Goal: Information Seeking & Learning: Understand process/instructions

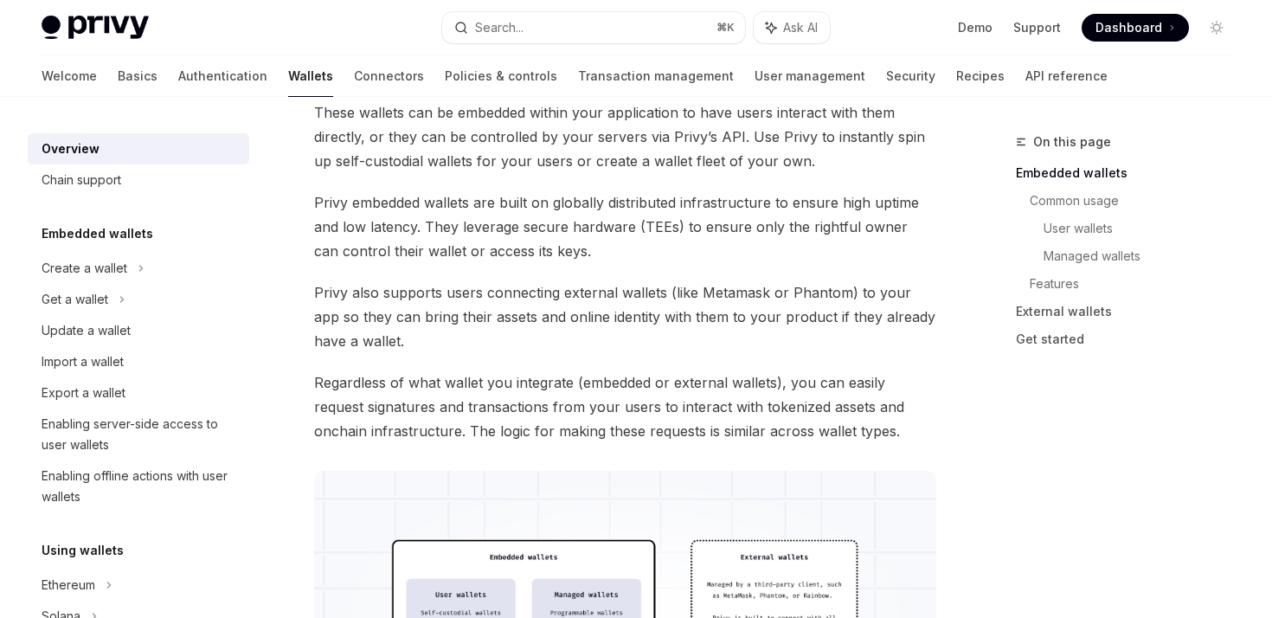
scroll to position [170, 0]
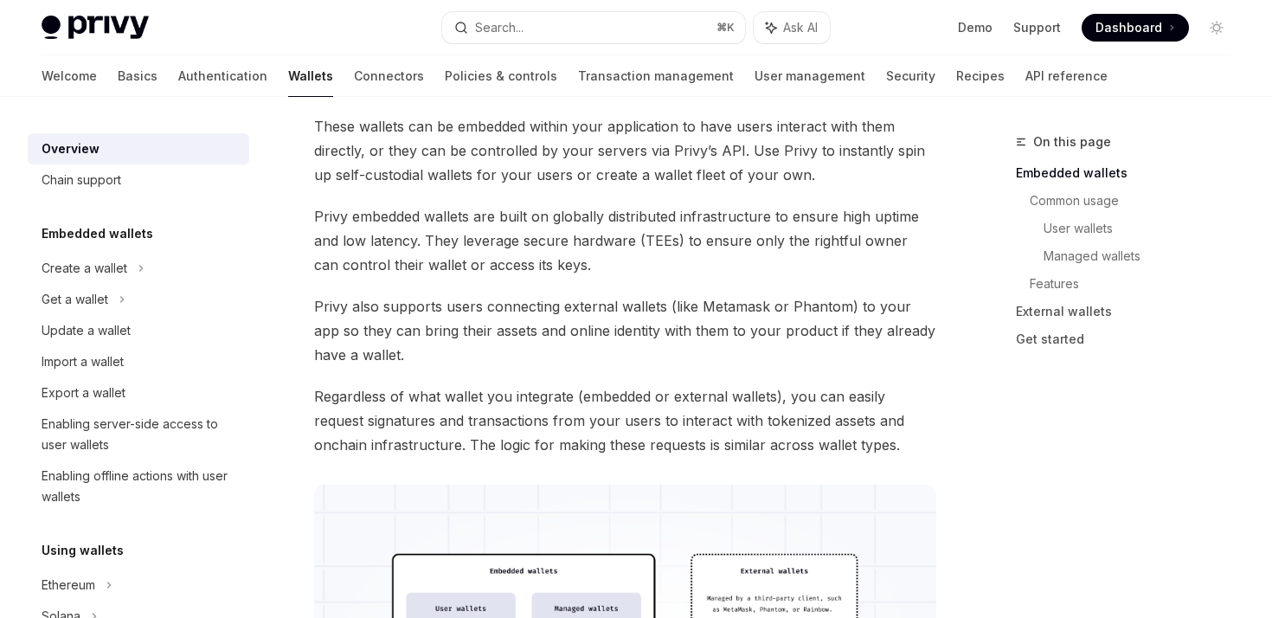
click at [288, 81] on link "Wallets" at bounding box center [310, 76] width 45 height 42
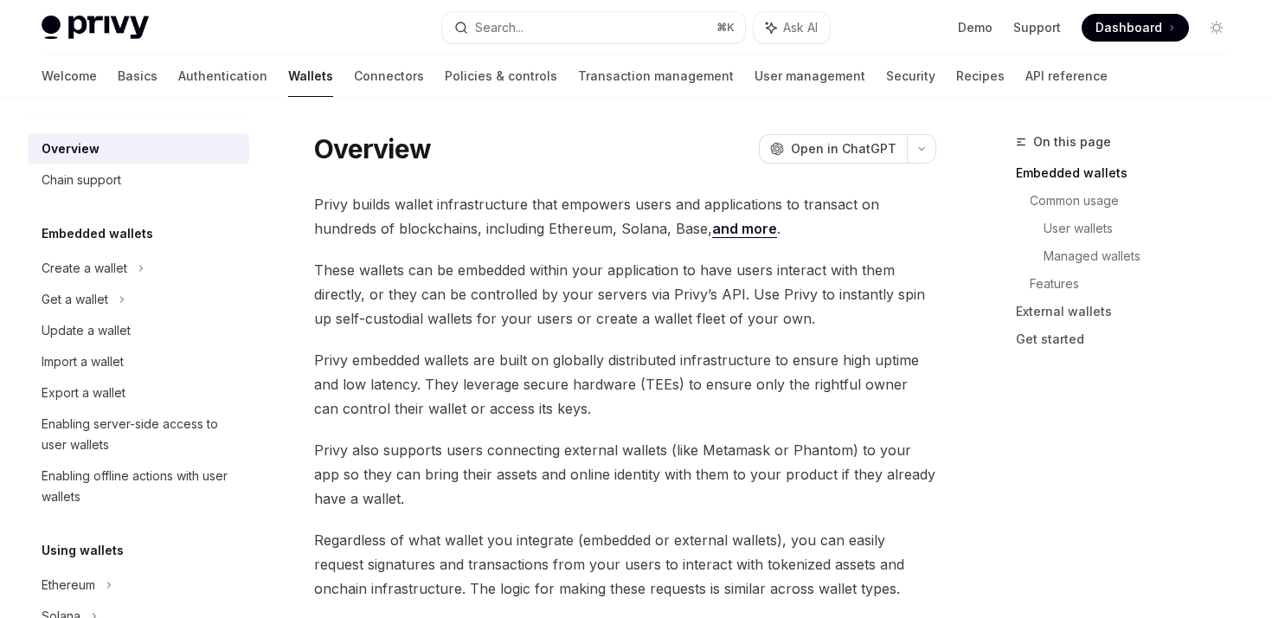
scroll to position [0, 0]
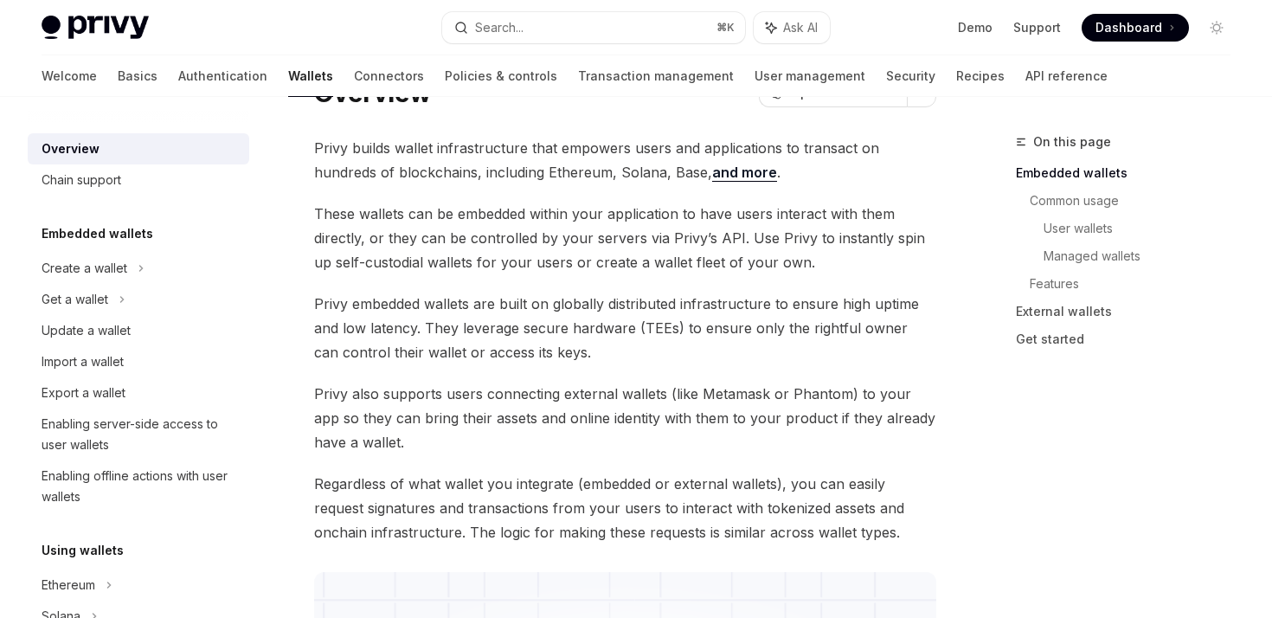
click at [463, 235] on span "These wallets can be embedded within your application to have users interact wi…" at bounding box center [625, 238] width 622 height 73
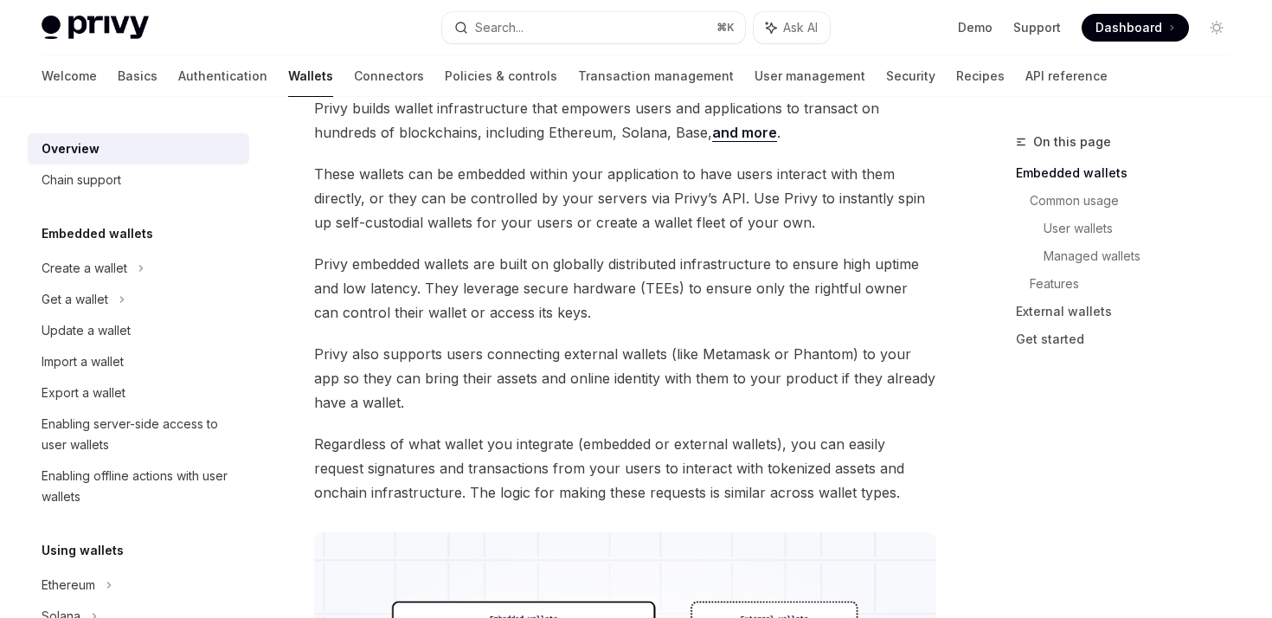
scroll to position [134, 0]
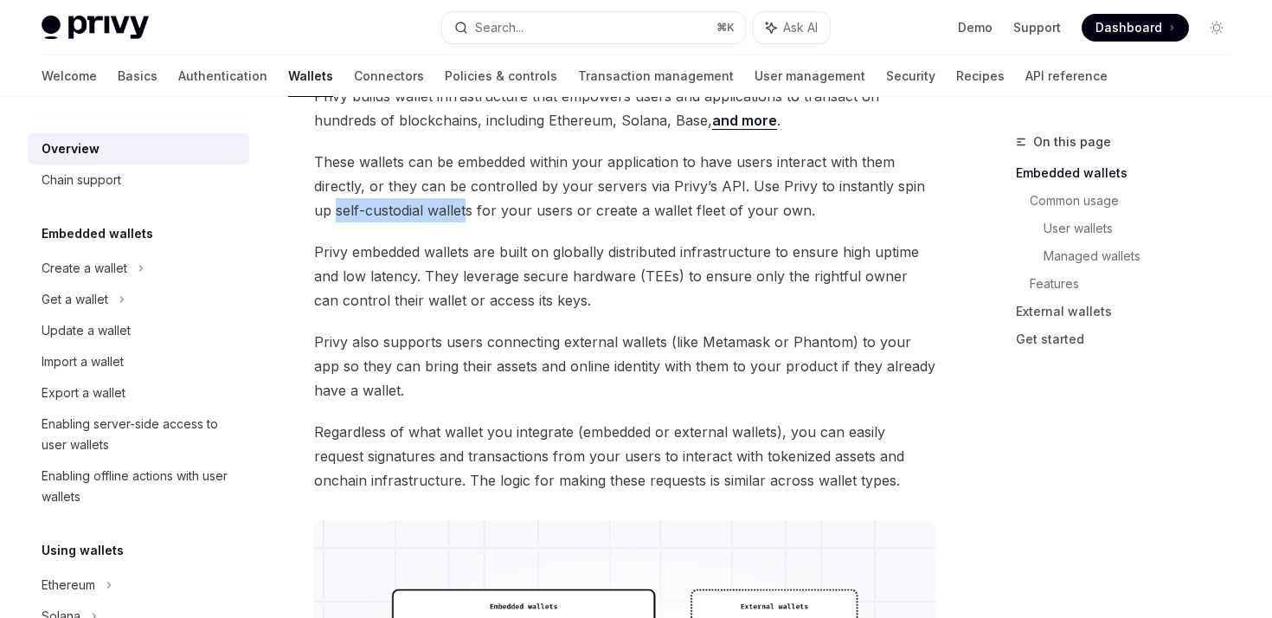
drag, startPoint x: 312, startPoint y: 210, endPoint x: 448, endPoint y: 214, distance: 135.9
click at [482, 222] on span "These wallets can be embedded within your application to have users interact wi…" at bounding box center [625, 186] width 622 height 73
drag, startPoint x: 462, startPoint y: 210, endPoint x: 528, endPoint y: 210, distance: 65.8
click at [528, 210] on span "These wallets can be embedded within your application to have users interact wi…" at bounding box center [625, 186] width 622 height 73
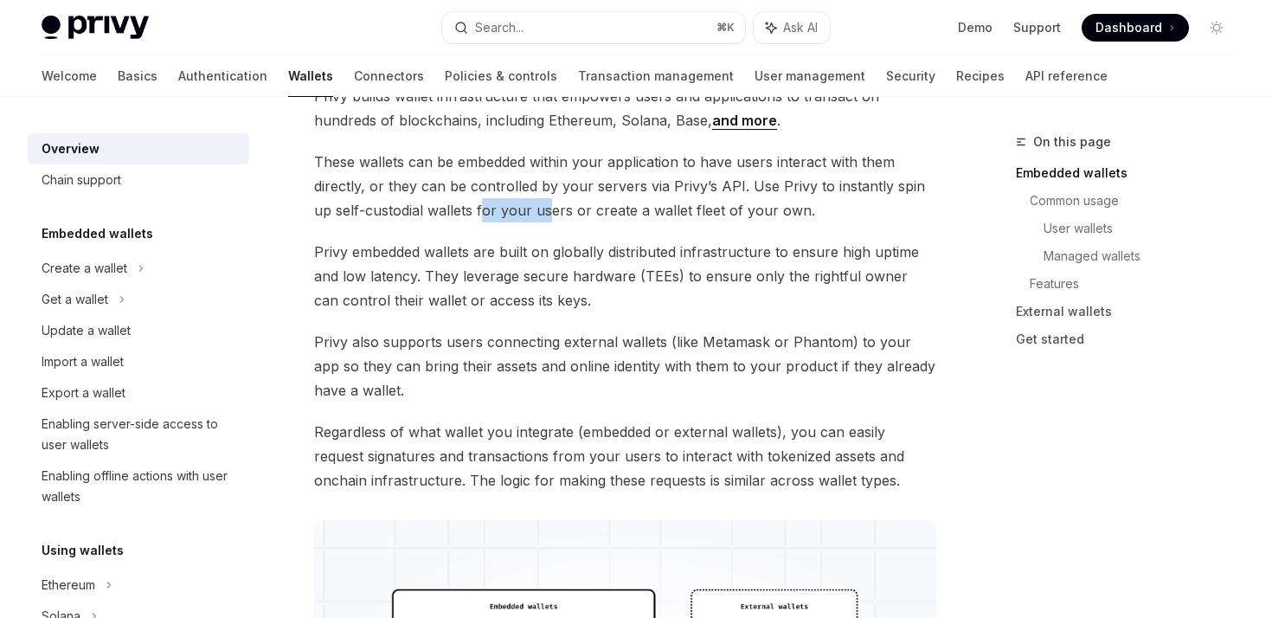
click at [528, 210] on span "These wallets can be embedded within your application to have users interact wi…" at bounding box center [625, 186] width 622 height 73
click at [460, 219] on span "These wallets can be embedded within your application to have users interact wi…" at bounding box center [625, 186] width 622 height 73
click at [527, 219] on span "These wallets can be embedded within your application to have users interact wi…" at bounding box center [625, 186] width 622 height 73
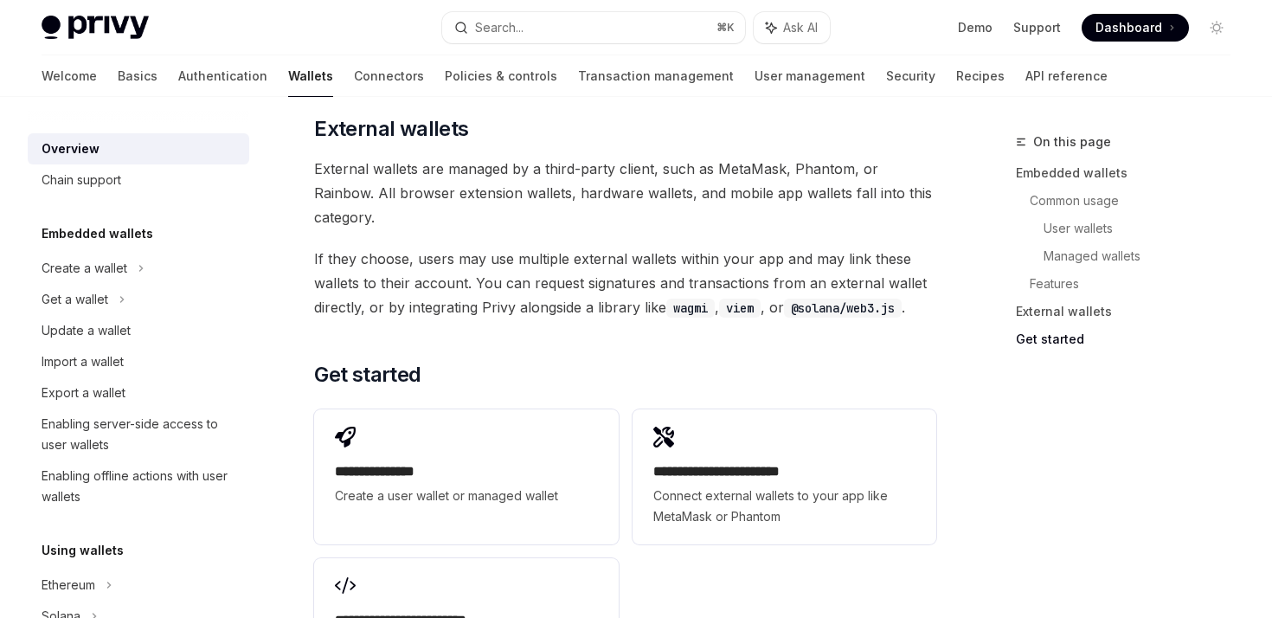
scroll to position [2851, 0]
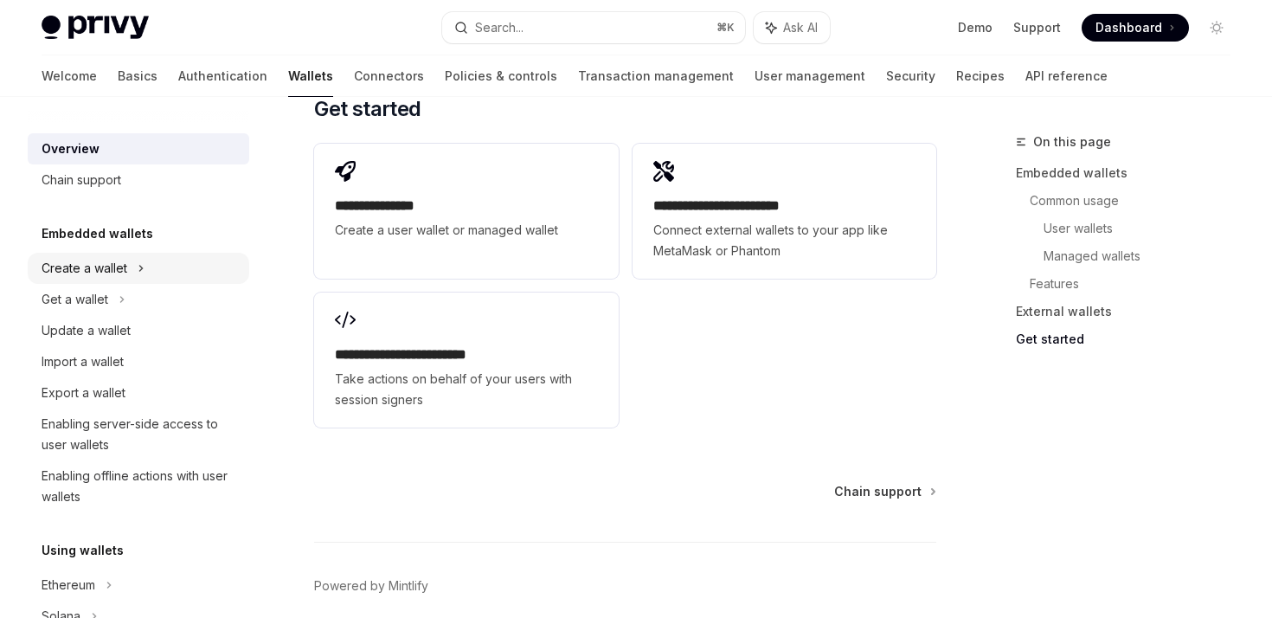
click at [155, 260] on div "Create a wallet" at bounding box center [139, 268] width 222 height 31
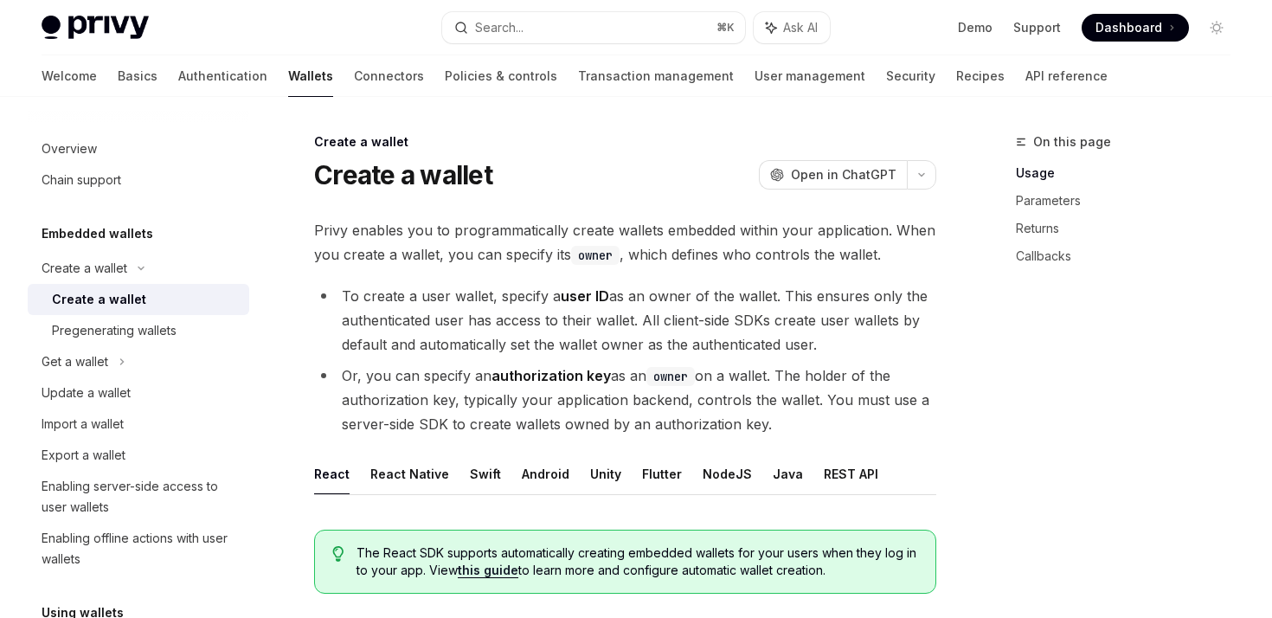
scroll to position [25, 0]
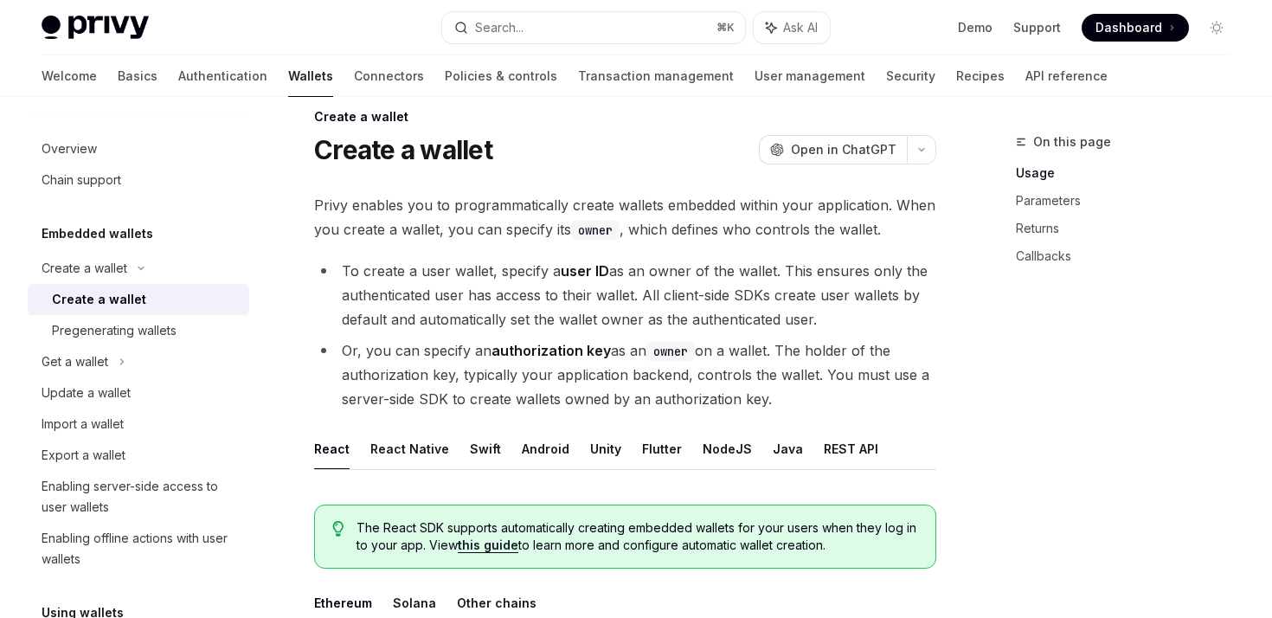
click at [363, 233] on span "Privy enables you to programmatically create wallets embedded within your appli…" at bounding box center [625, 217] width 622 height 48
click at [432, 233] on span "Privy enables you to programmatically create wallets embedded within your appli…" at bounding box center [625, 217] width 622 height 48
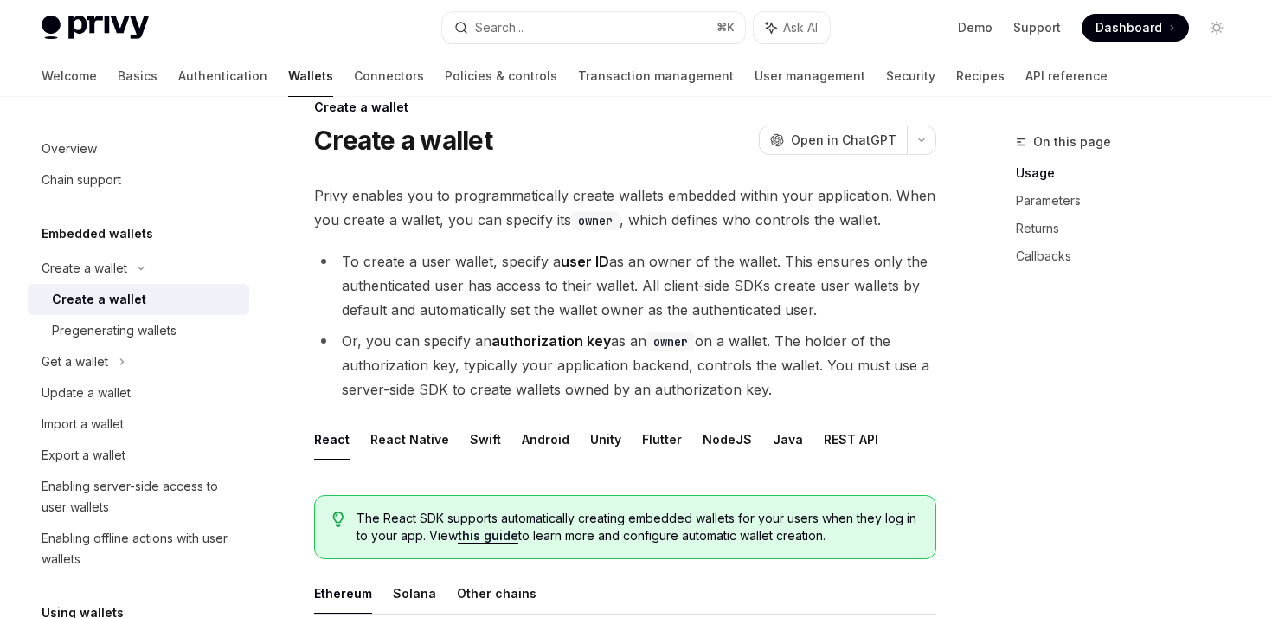
scroll to position [80, 0]
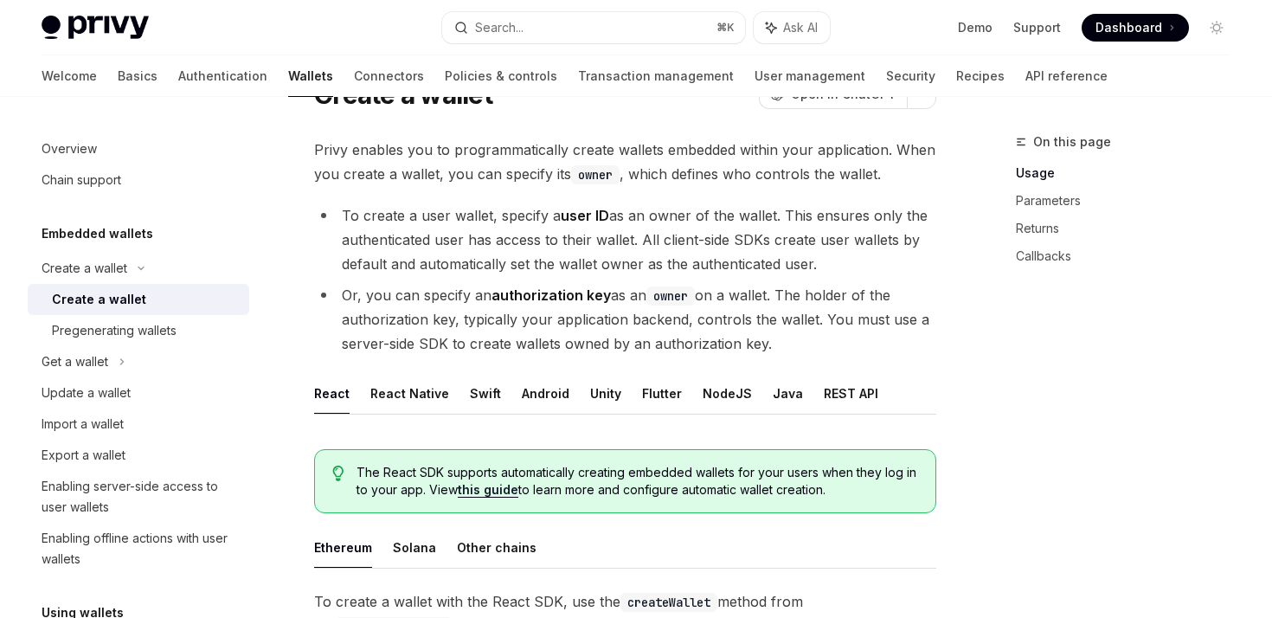
click at [447, 240] on li "To create a user wallet, specify a user ID as an owner of the wallet. This ensu…" at bounding box center [625, 239] width 622 height 73
click at [536, 245] on li "To create a user wallet, specify a user ID as an owner of the wallet. This ensu…" at bounding box center [625, 239] width 622 height 73
click at [751, 238] on li "To create a user wallet, specify a user ID as an owner of the wallet. This ensu…" at bounding box center [625, 239] width 622 height 73
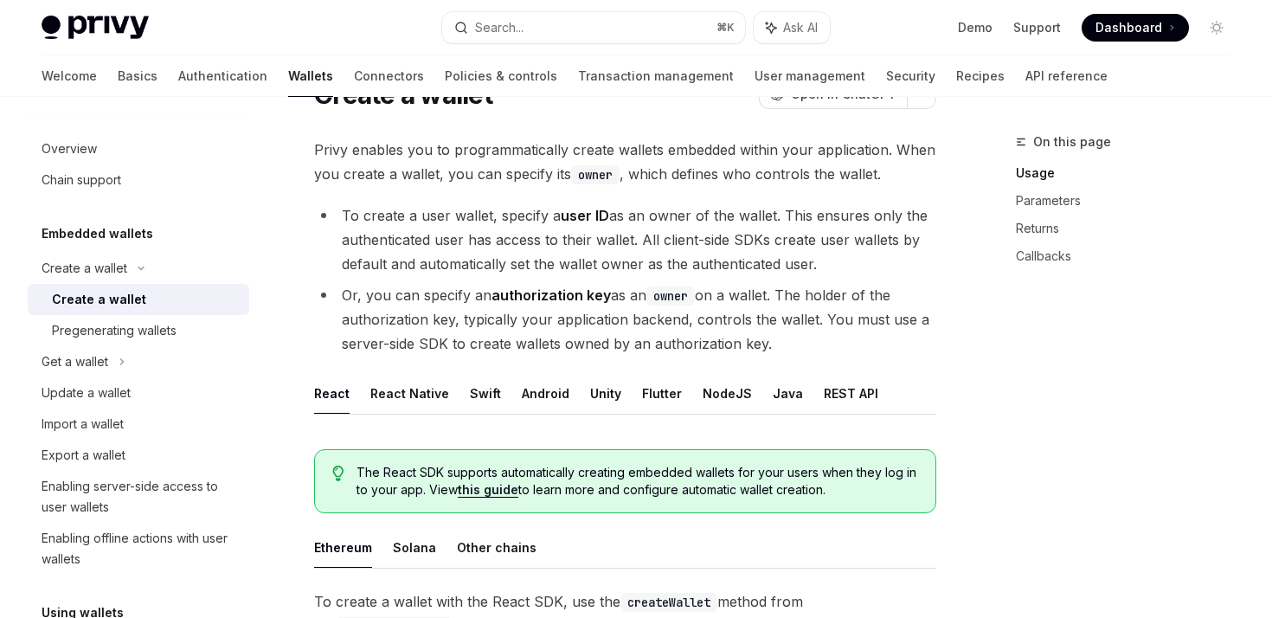
click at [810, 244] on li "To create a user wallet, specify a user ID as an owner of the wallet. This ensu…" at bounding box center [625, 239] width 622 height 73
click at [367, 272] on li "To create a user wallet, specify a user ID as an owner of the wallet. This ensu…" at bounding box center [625, 239] width 622 height 73
click at [417, 272] on li "To create a user wallet, specify a user ID as an owner of the wallet. This ensu…" at bounding box center [625, 239] width 622 height 73
click at [534, 288] on strong "authorization key" at bounding box center [551, 294] width 119 height 17
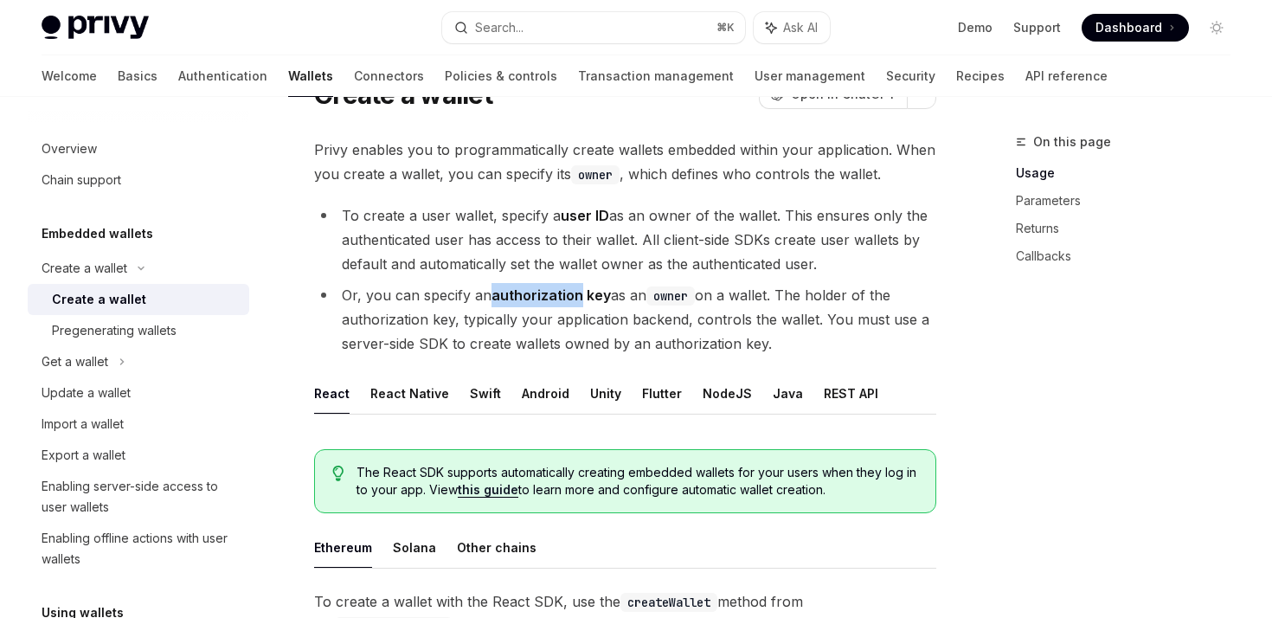
click at [534, 288] on strong "authorization key" at bounding box center [551, 294] width 119 height 17
click at [597, 289] on strong "authorization key" at bounding box center [551, 294] width 119 height 17
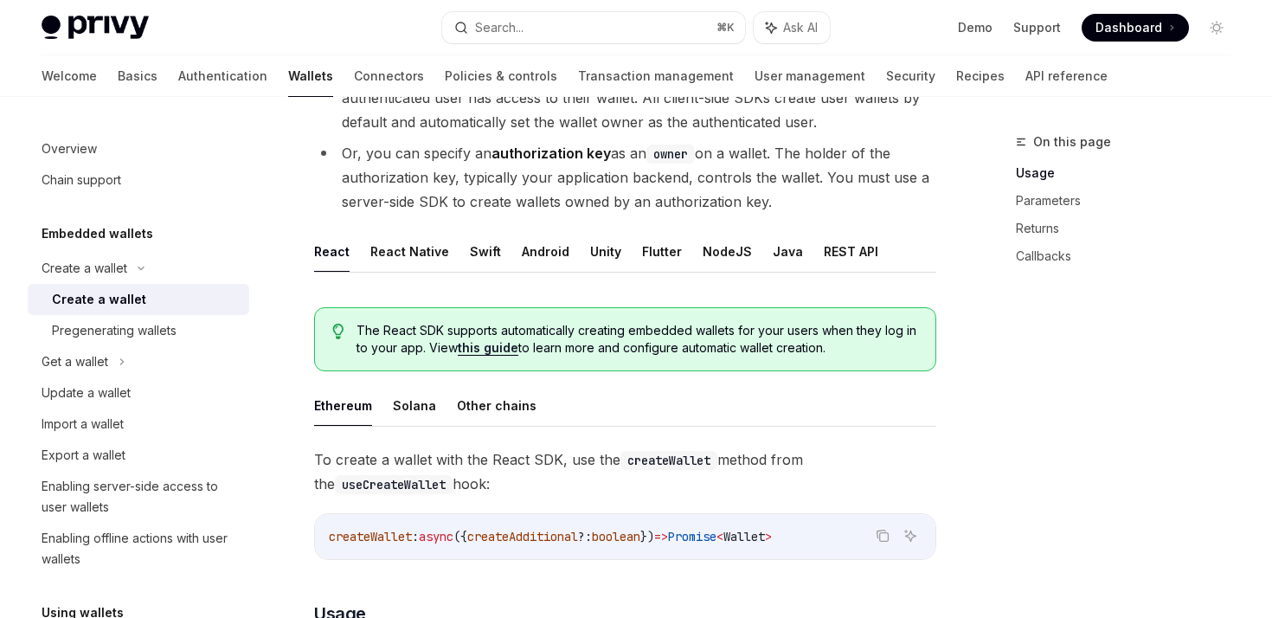
scroll to position [226, 0]
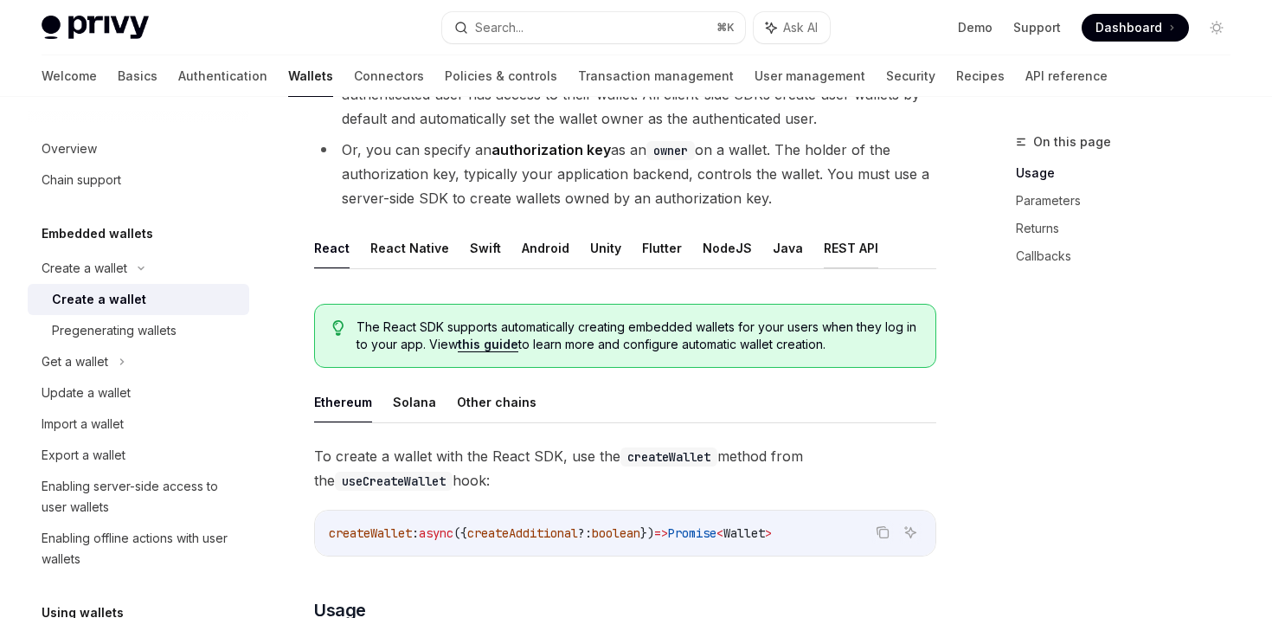
click at [829, 244] on button "REST API" at bounding box center [851, 248] width 55 height 41
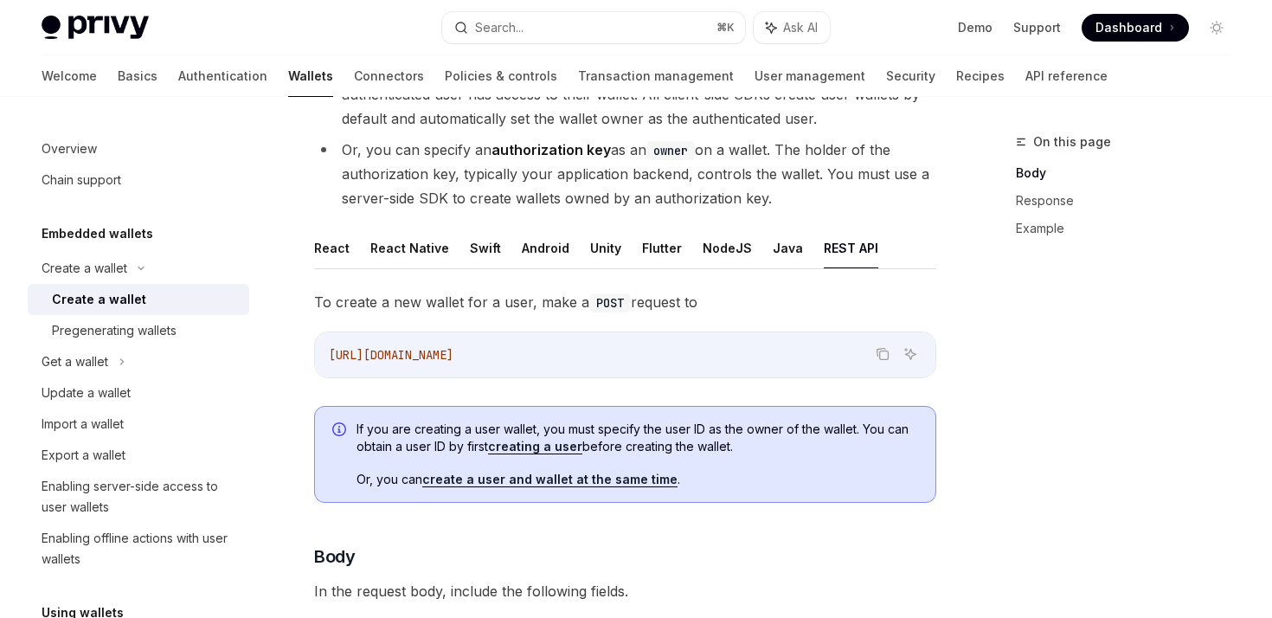
scroll to position [294, 0]
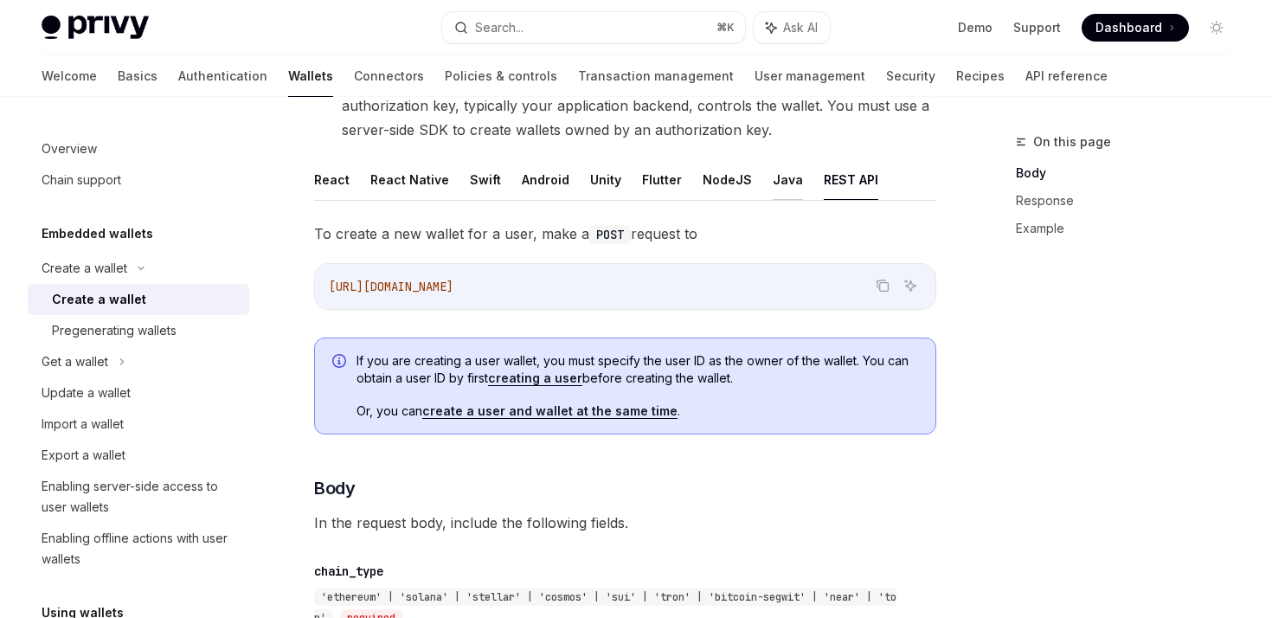
click at [773, 181] on button "Java" at bounding box center [788, 179] width 30 height 41
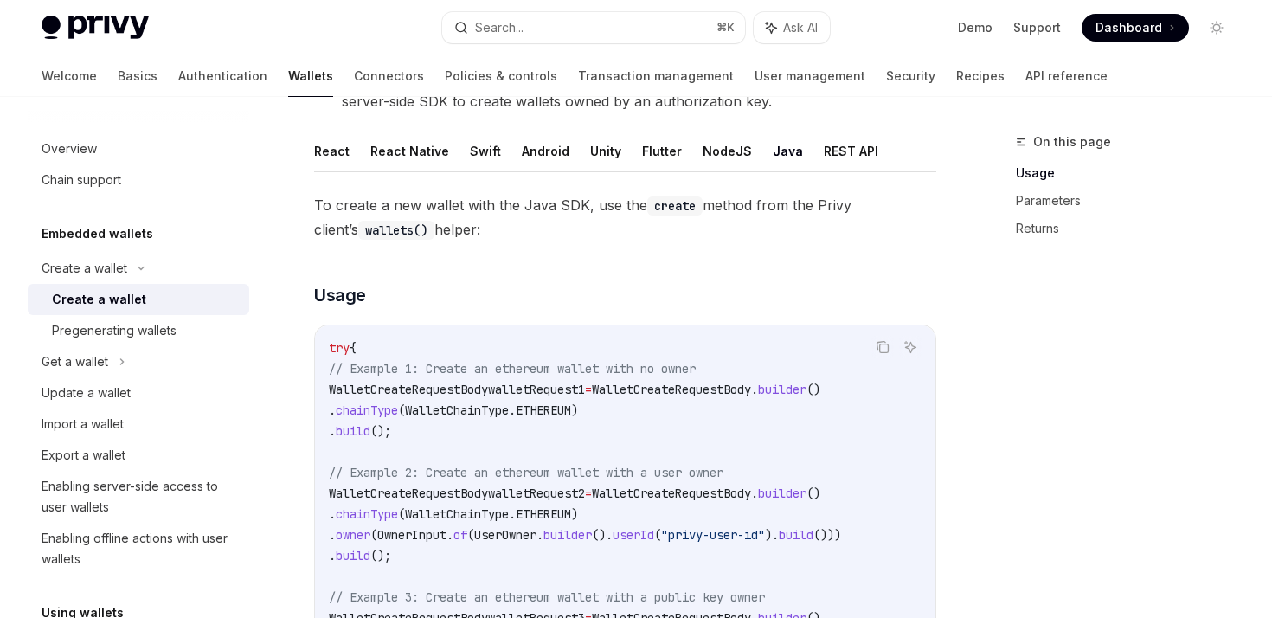
scroll to position [321, 0]
click at [847, 152] on button "REST API" at bounding box center [851, 152] width 55 height 41
type textarea "*"
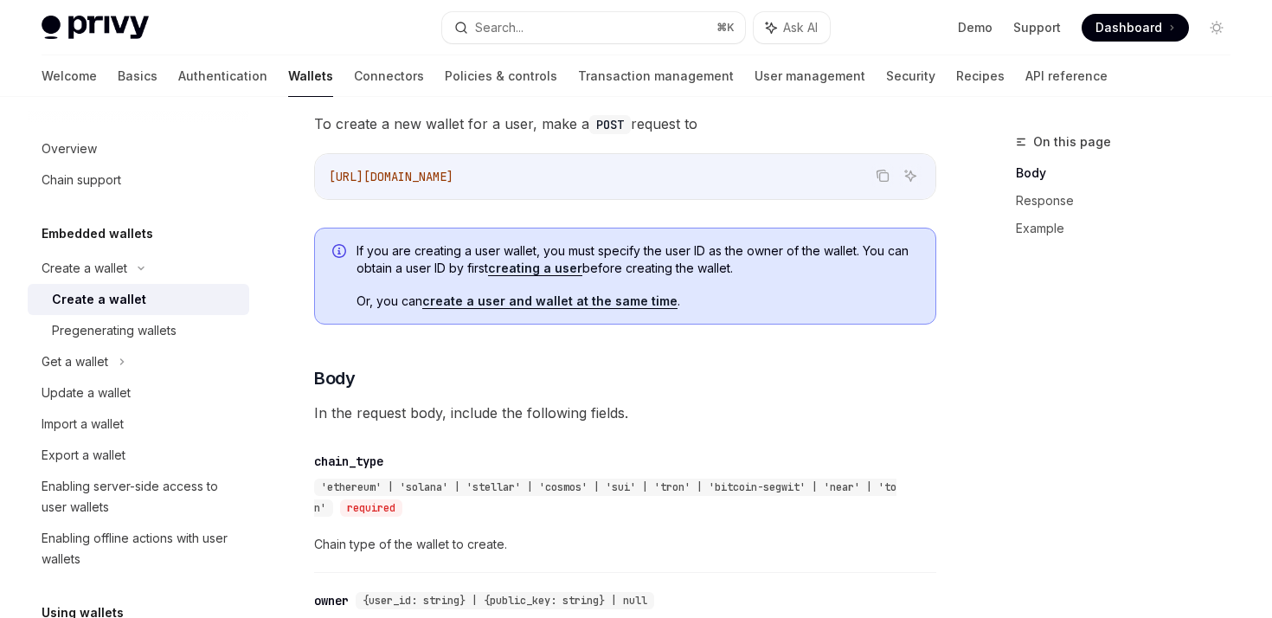
scroll to position [421, 0]
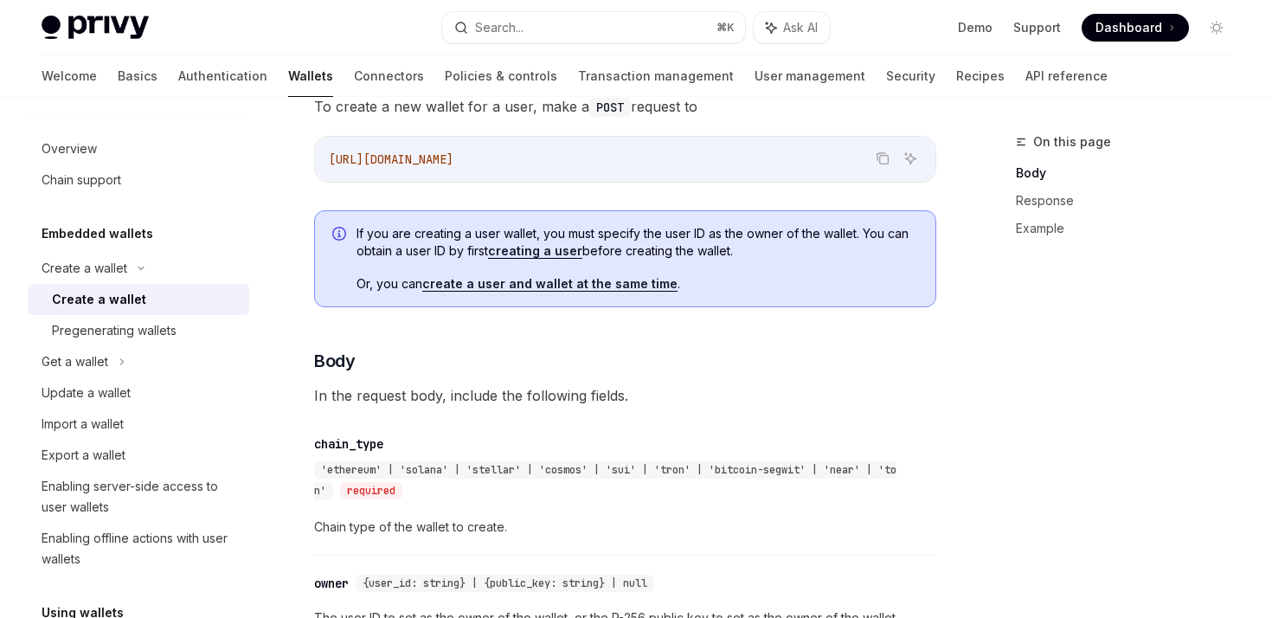
click at [806, 235] on span "If you are creating a user wallet, you must specify the user ID as the owner of…" at bounding box center [638, 242] width 562 height 35
click at [858, 228] on span "If you are creating a user wallet, you must specify the user ID as the owner of…" at bounding box center [638, 242] width 562 height 35
click at [368, 254] on span "If you are creating a user wallet, you must specify the user ID as the owner of…" at bounding box center [638, 242] width 562 height 35
click at [416, 254] on span "If you are creating a user wallet, you must specify the user ID as the owner of…" at bounding box center [638, 242] width 562 height 35
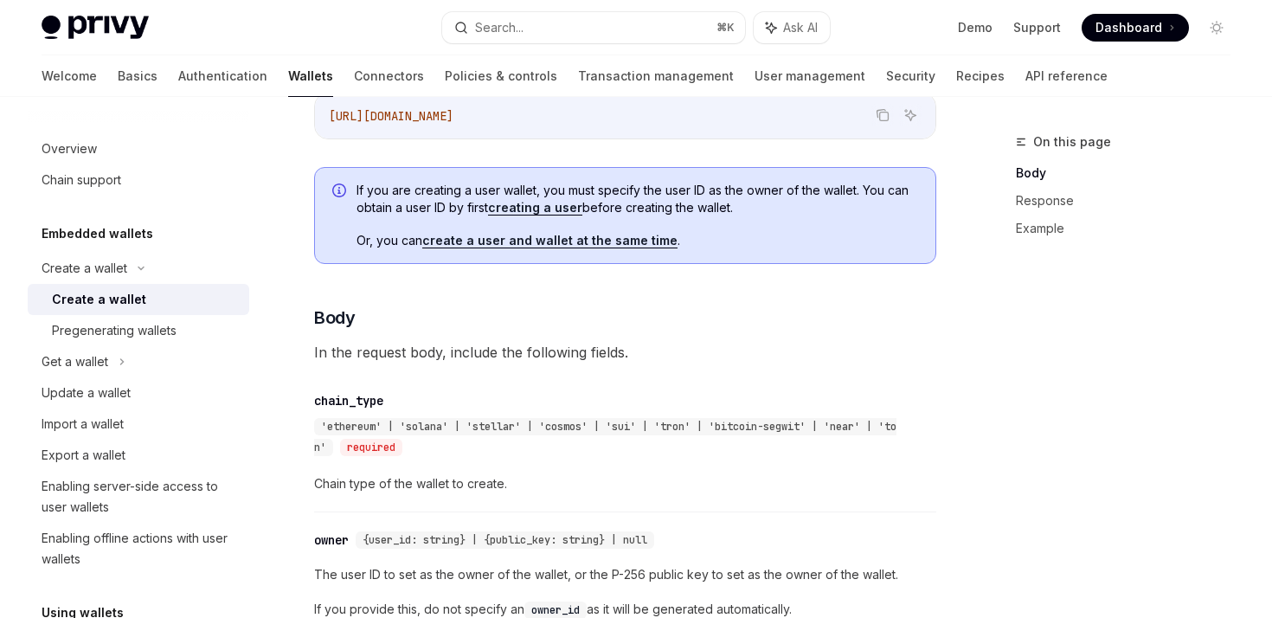
scroll to position [454, 0]
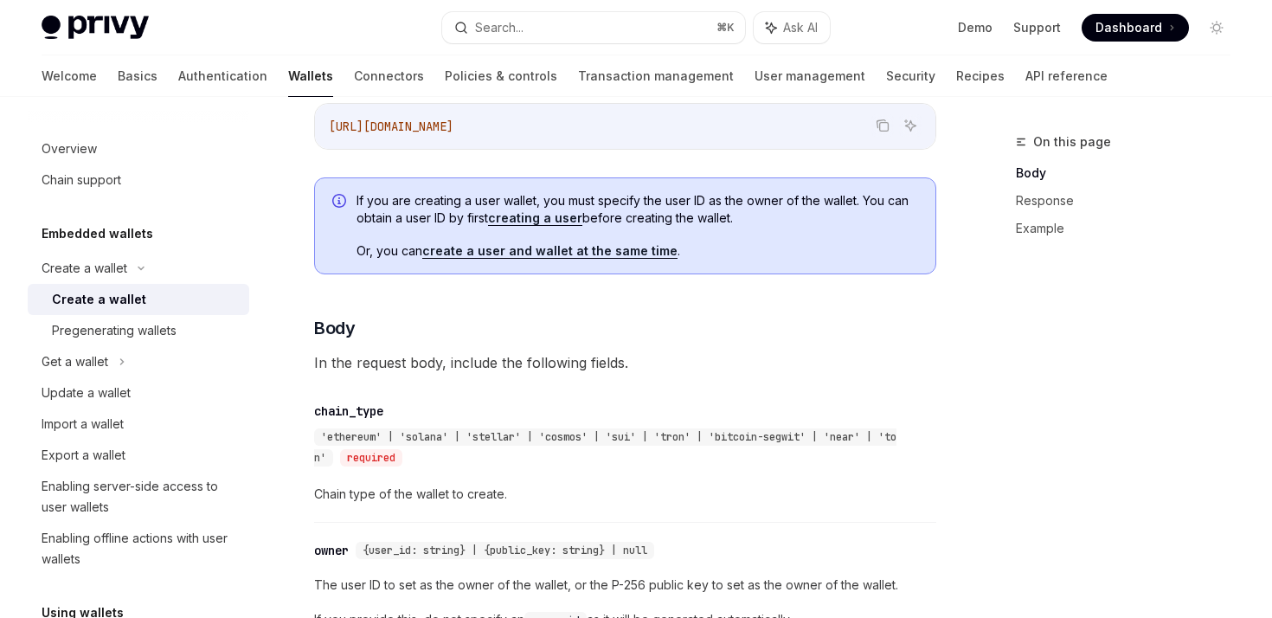
click at [512, 218] on link "creating a user" at bounding box center [535, 218] width 94 height 16
click at [643, 248] on link "create a user and wallet at the same time" at bounding box center [549, 251] width 255 height 16
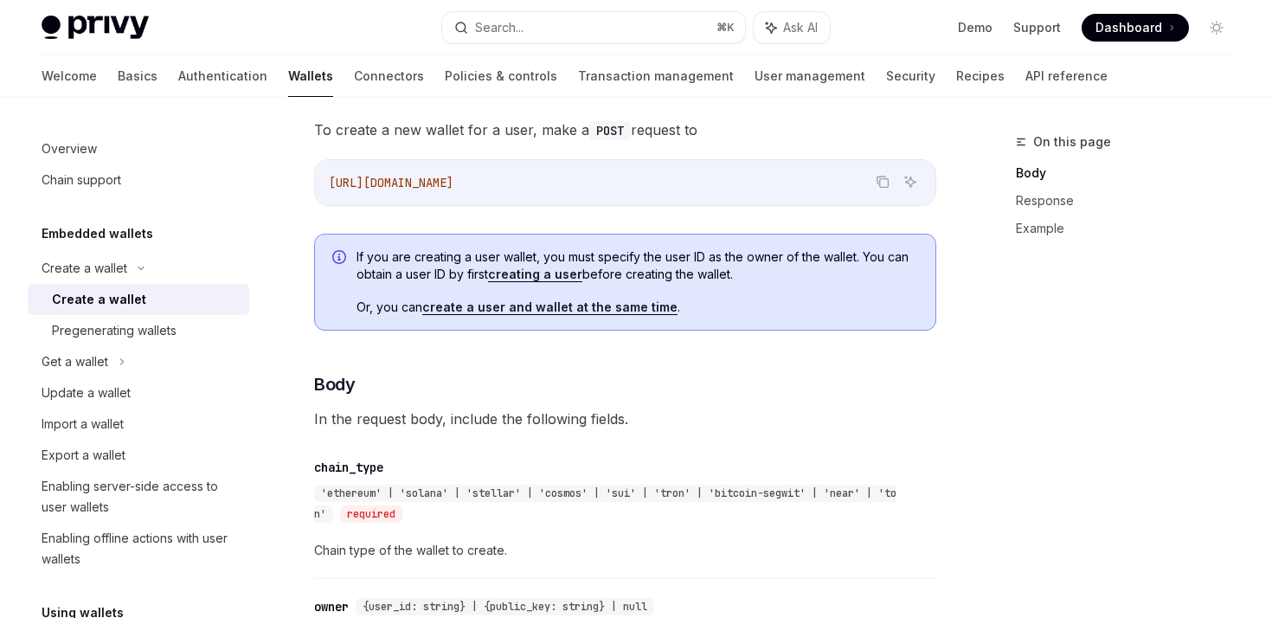
scroll to position [0, 0]
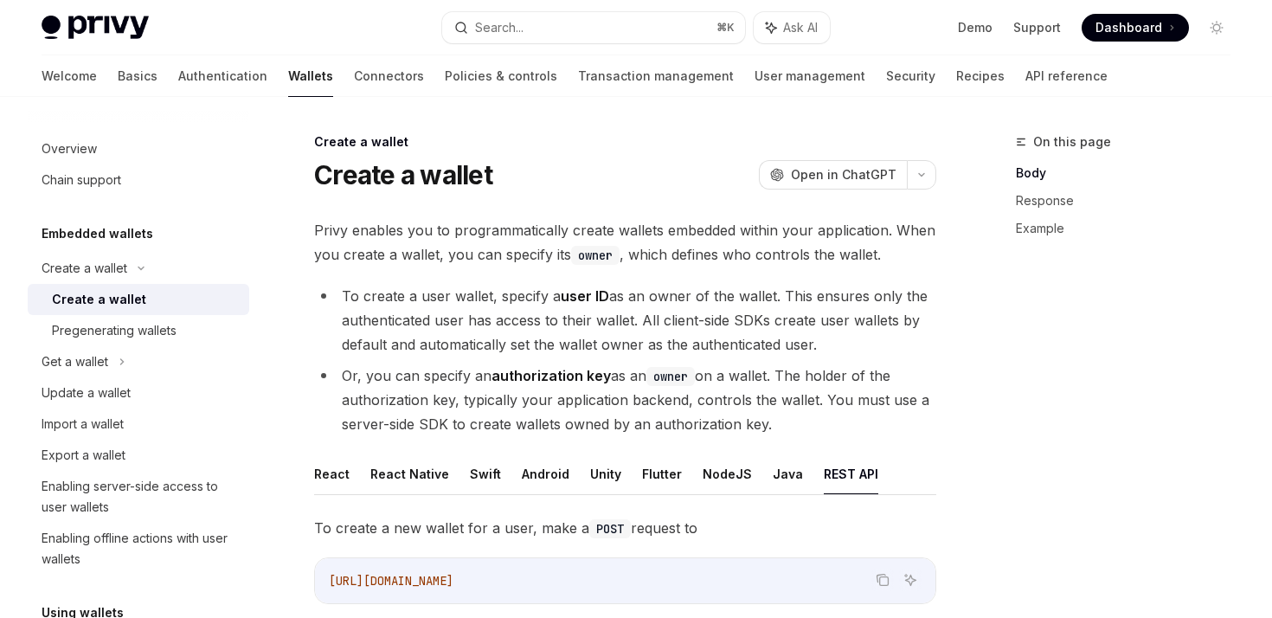
click at [646, 229] on span "Privy enables you to programmatically create wallets embedded within your appli…" at bounding box center [625, 242] width 622 height 48
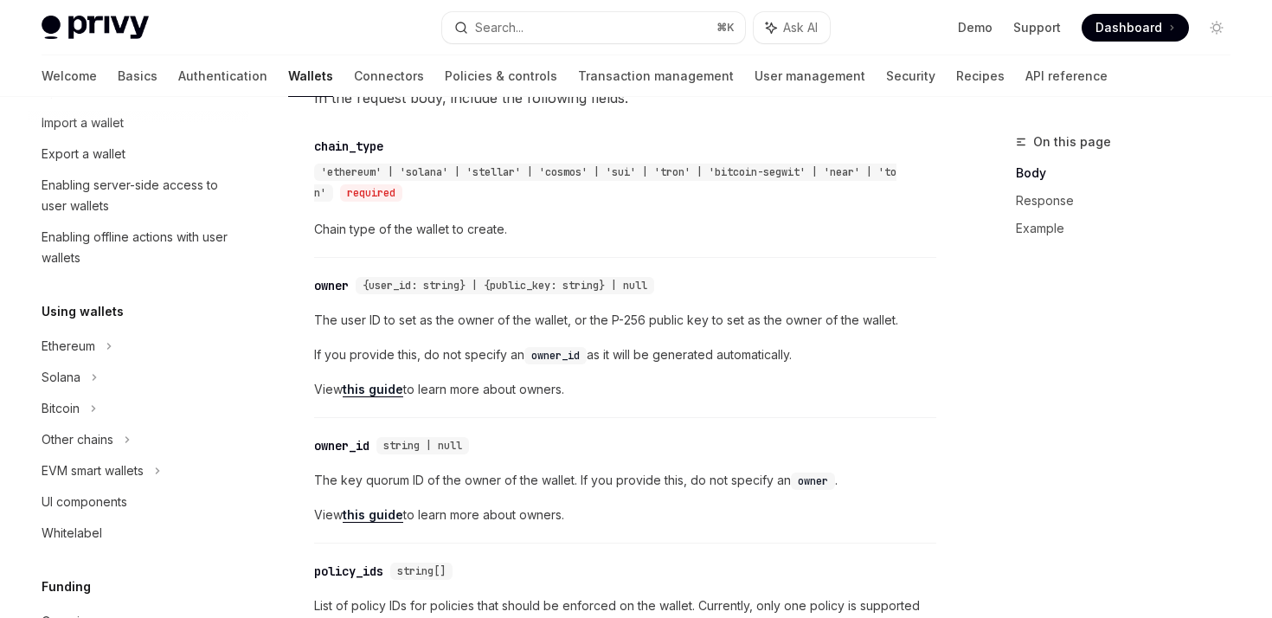
scroll to position [720, 0]
click at [350, 173] on span "'ethereum' | 'solana' | 'stellar' | 'cosmos' | 'sui' | 'tron' | 'bitcoin-segwit…" at bounding box center [605, 181] width 582 height 35
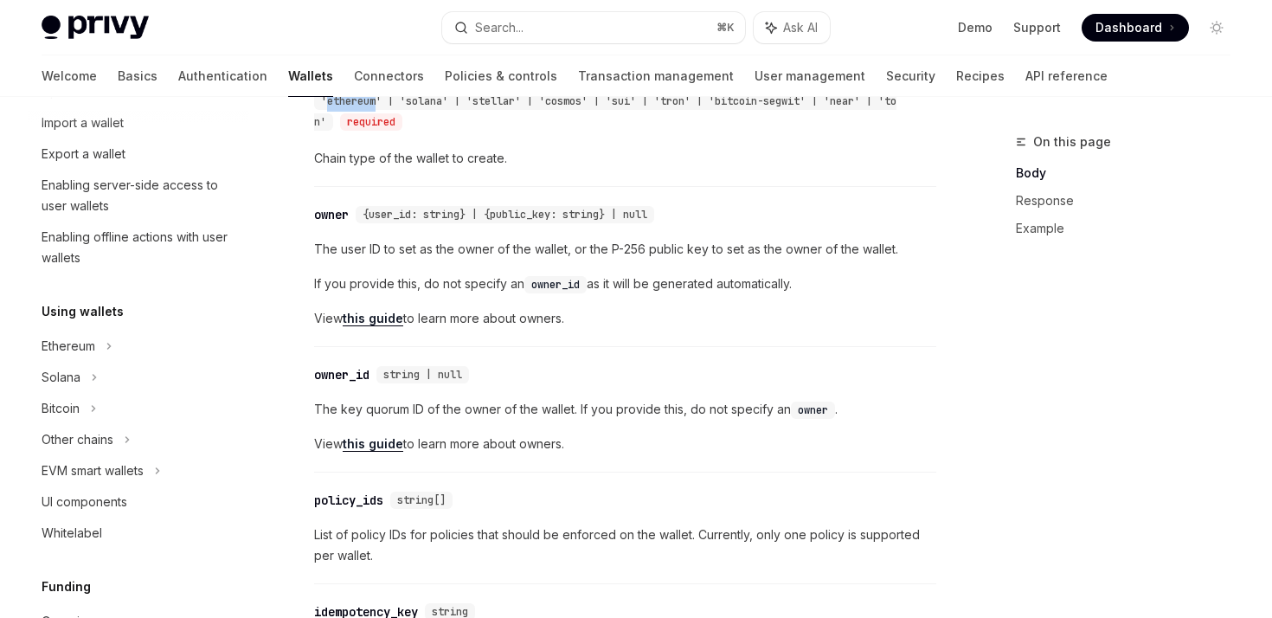
scroll to position [823, 0]
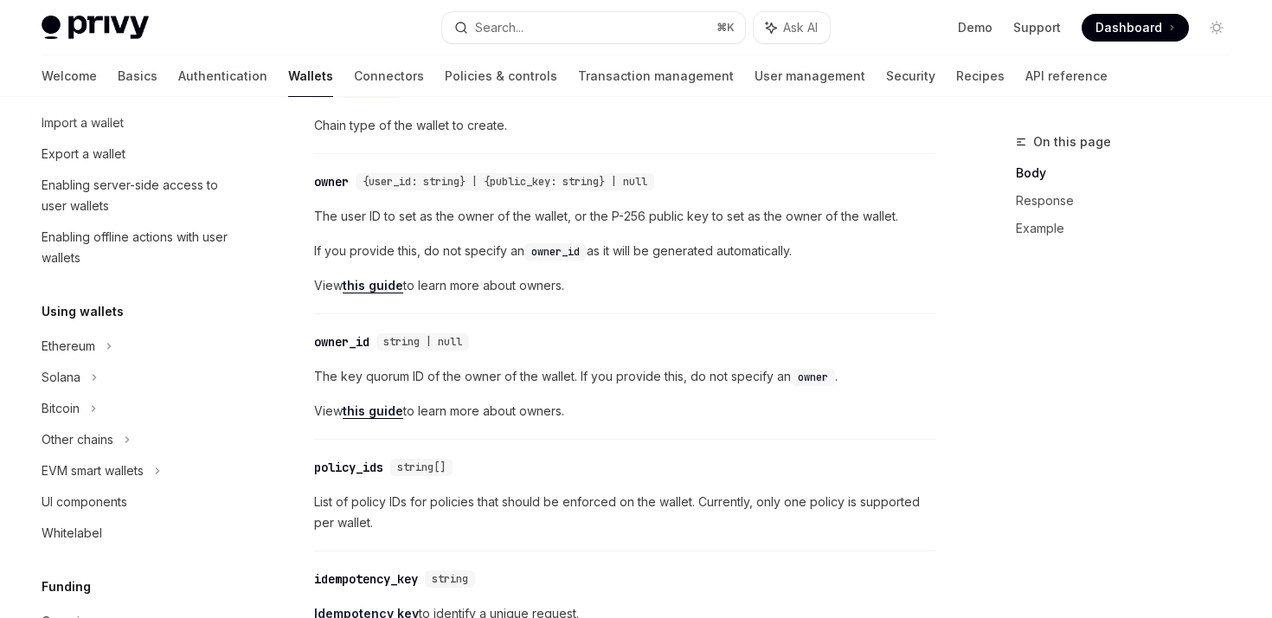
click at [384, 183] on span "{user_id: string} | {public_key: string} | null" at bounding box center [505, 182] width 285 height 14
click at [433, 183] on span "{user_id: string} | {public_key: string} | null" at bounding box center [505, 182] width 285 height 14
click at [508, 177] on span "{user_id: string} | {public_key: string} | null" at bounding box center [505, 182] width 285 height 14
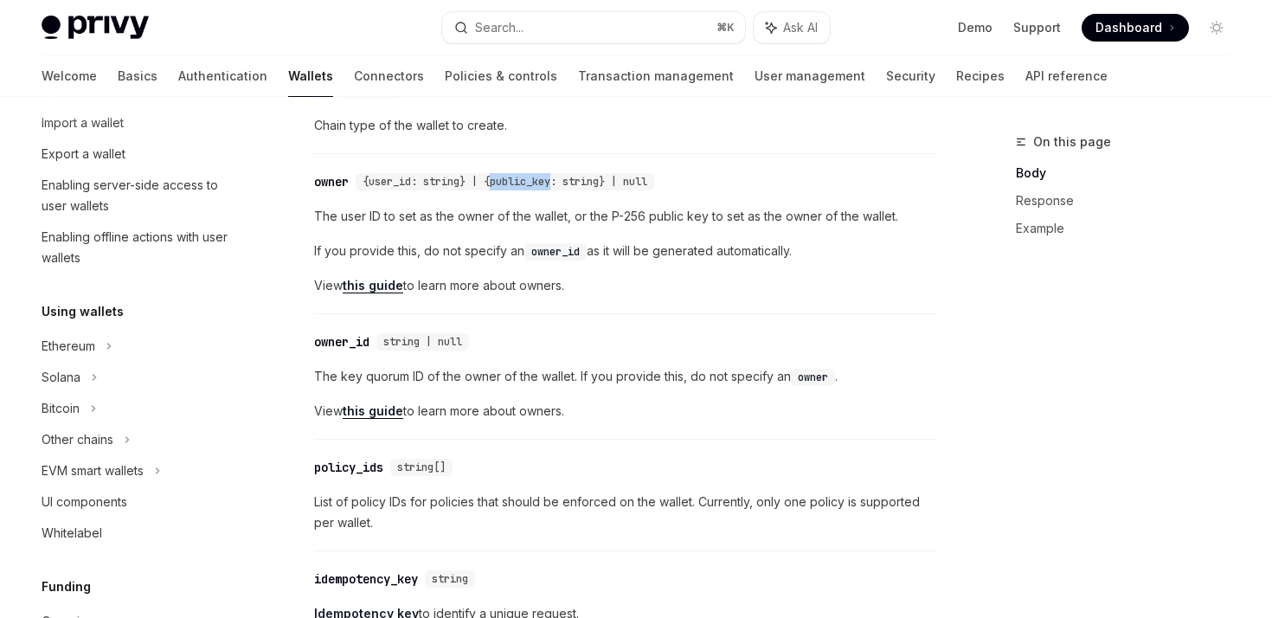
click at [508, 177] on span "{user_id: string} | {public_key: string} | null" at bounding box center [505, 182] width 285 height 14
click at [580, 180] on span "{user_id: string} | {public_key: string} | null" at bounding box center [505, 182] width 285 height 14
click at [661, 186] on div "{user_id: string} | {public_key: string} | null" at bounding box center [508, 181] width 305 height 17
drag, startPoint x: 316, startPoint y: 249, endPoint x: 429, endPoint y: 249, distance: 113.4
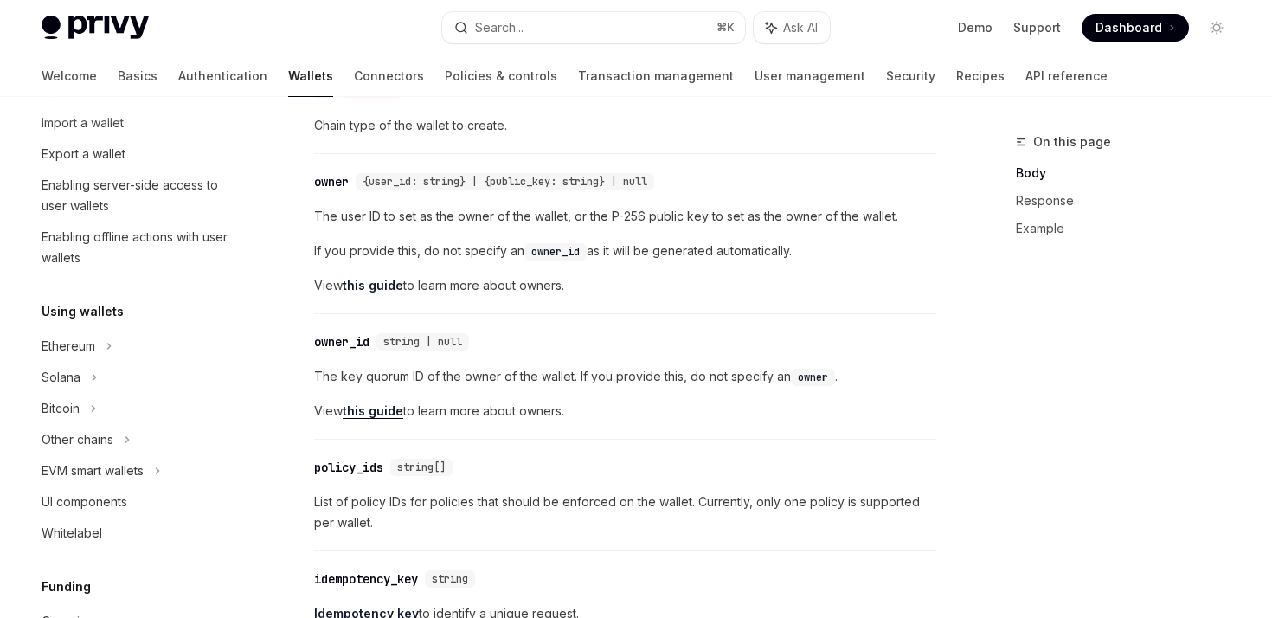
click at [331, 249] on span "If you provide this, do not specify an owner_id as it will be generated automat…" at bounding box center [625, 251] width 622 height 21
click at [429, 249] on span "If you provide this, do not specify an owner_id as it will be generated automat…" at bounding box center [625, 251] width 622 height 21
click at [427, 252] on span "If you provide this, do not specify an owner_id as it will be generated automat…" at bounding box center [625, 251] width 622 height 21
click at [464, 252] on span "If you provide this, do not specify an owner_id as it will be generated automat…" at bounding box center [625, 251] width 622 height 21
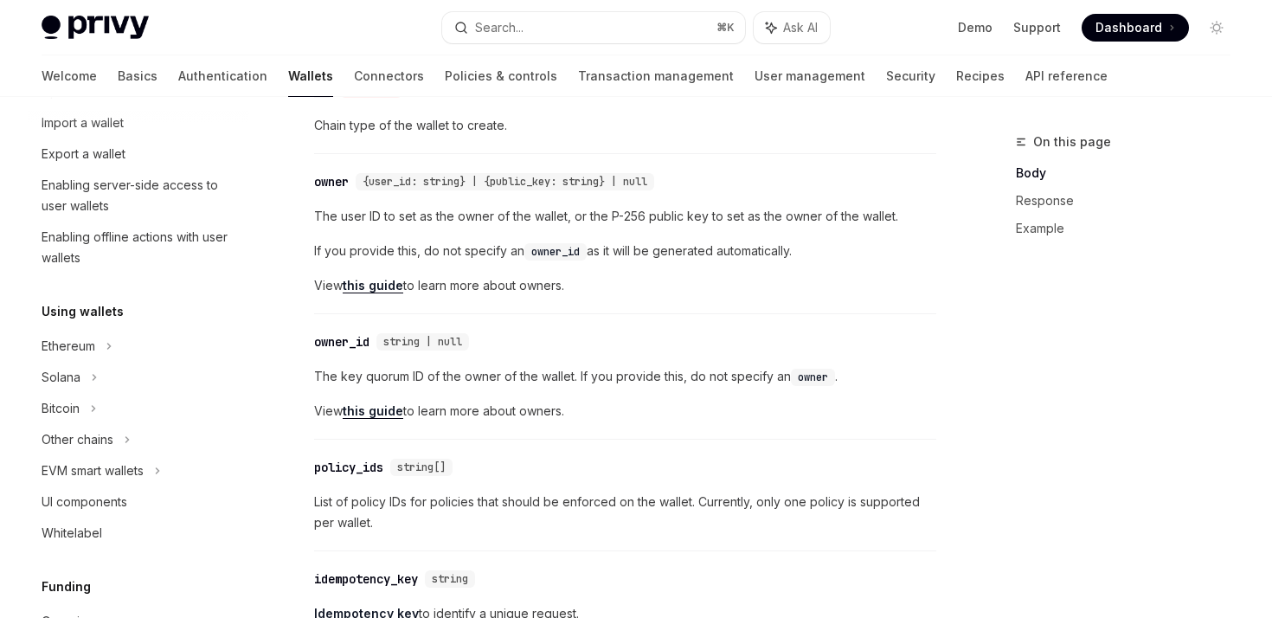
click at [442, 251] on span "If you provide this, do not specify an owner_id as it will be generated automat…" at bounding box center [625, 251] width 622 height 21
click at [492, 251] on span "If you provide this, do not specify an owner_id as it will be generated automat…" at bounding box center [625, 251] width 622 height 21
click at [467, 251] on span "If you provide this, do not specify an owner_id as it will be generated automat…" at bounding box center [625, 251] width 622 height 21
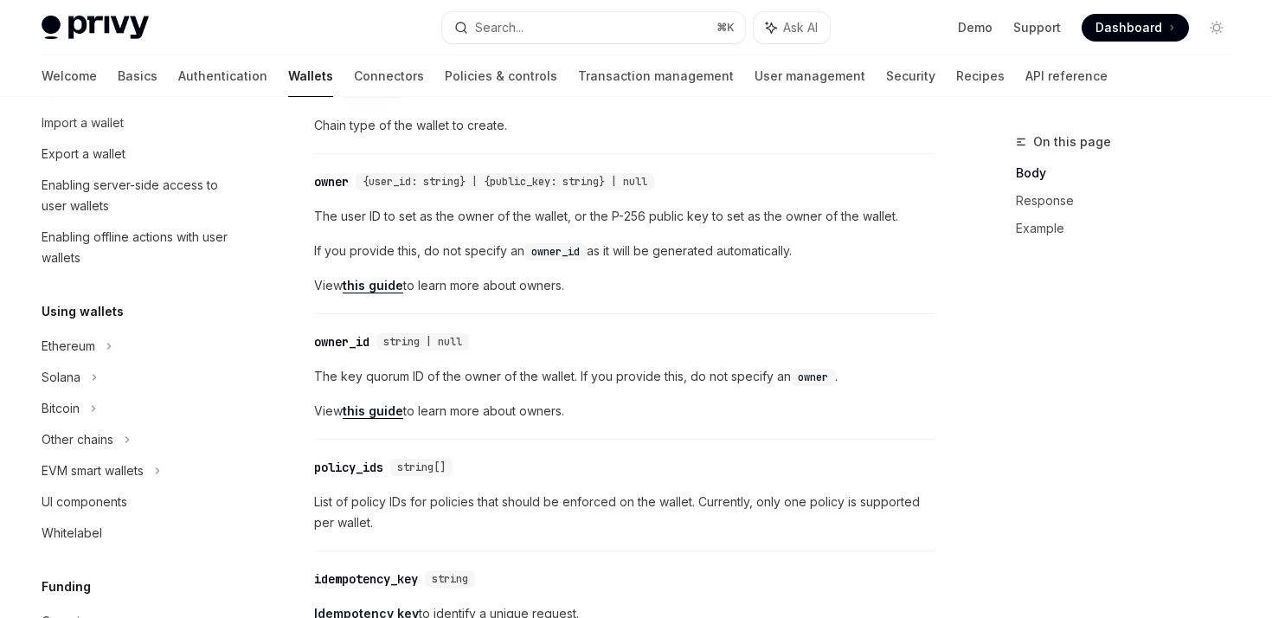
click at [446, 176] on span "{user_id: string} | {public_key: string} | null" at bounding box center [505, 182] width 285 height 14
click at [583, 182] on span "{user_id: string} | {public_key: string} | null" at bounding box center [505, 182] width 285 height 14
click at [631, 182] on span "{user_id: string} | {public_key: string} | null" at bounding box center [505, 182] width 285 height 14
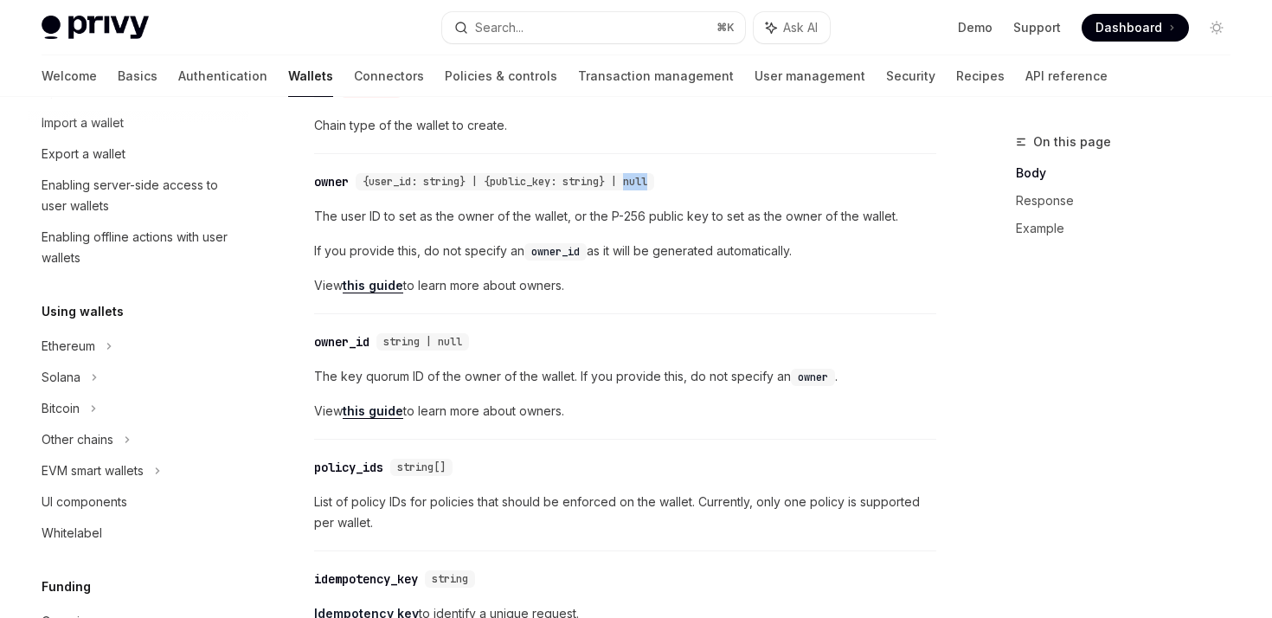
click at [631, 182] on span "{user_id: string} | {public_key: string} | null" at bounding box center [505, 182] width 285 height 14
click at [487, 215] on span "The user ID to set as the owner of the wallet, or the P-256 public key to set a…" at bounding box center [625, 216] width 622 height 21
drag, startPoint x: 479, startPoint y: 183, endPoint x: 607, endPoint y: 183, distance: 128.9
click at [607, 183] on span "{user_id: string} | {public_key: string} | null" at bounding box center [505, 182] width 285 height 14
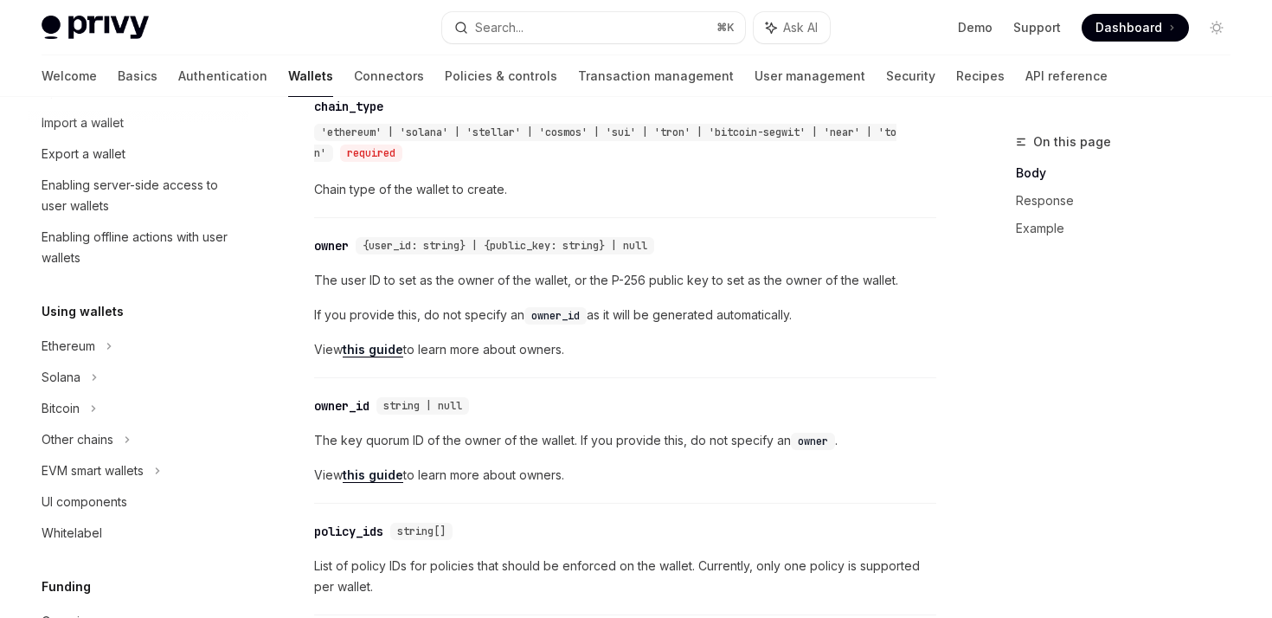
scroll to position [755, 0]
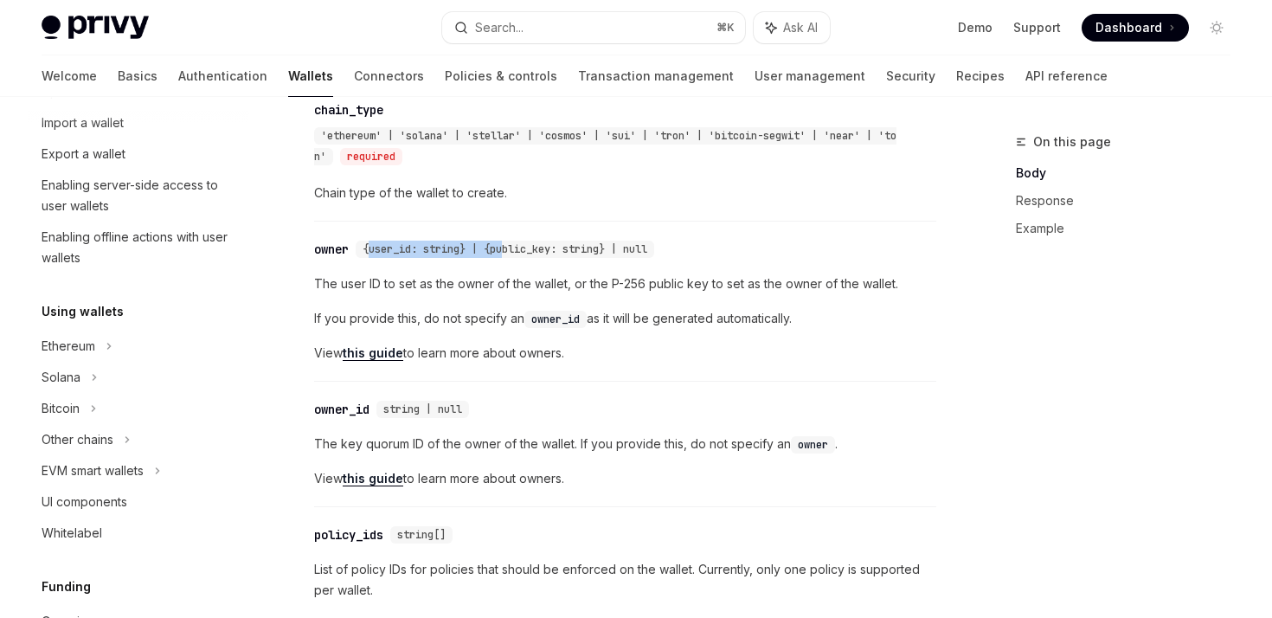
drag, startPoint x: 368, startPoint y: 246, endPoint x: 508, endPoint y: 253, distance: 140.4
click at [508, 253] on span "{user_id: string} | {public_key: string} | null" at bounding box center [505, 249] width 285 height 14
click at [502, 247] on span "{user_id: string} | {public_key: string} | null" at bounding box center [505, 249] width 285 height 14
drag, startPoint x: 489, startPoint y: 252, endPoint x: 623, endPoint y: 252, distance: 134.1
click at [623, 252] on span "{user_id: string} | {public_key: string} | null" at bounding box center [505, 249] width 285 height 14
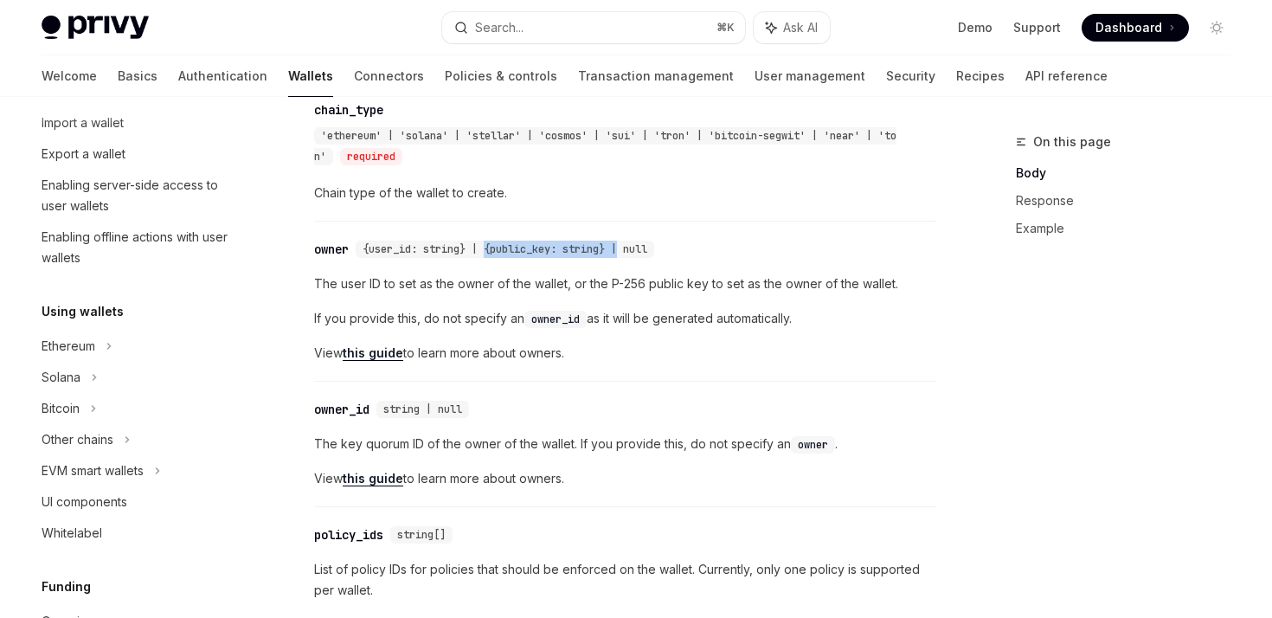
click at [623, 252] on span "{user_id: string} | {public_key: string} | null" at bounding box center [505, 249] width 285 height 14
click at [344, 286] on span "The user ID to set as the owner of the wallet, or the P-256 public key to set a…" at bounding box center [625, 283] width 622 height 21
click at [364, 286] on span "The user ID to set as the owner of the wallet, or the P-256 public key to set a…" at bounding box center [625, 283] width 622 height 21
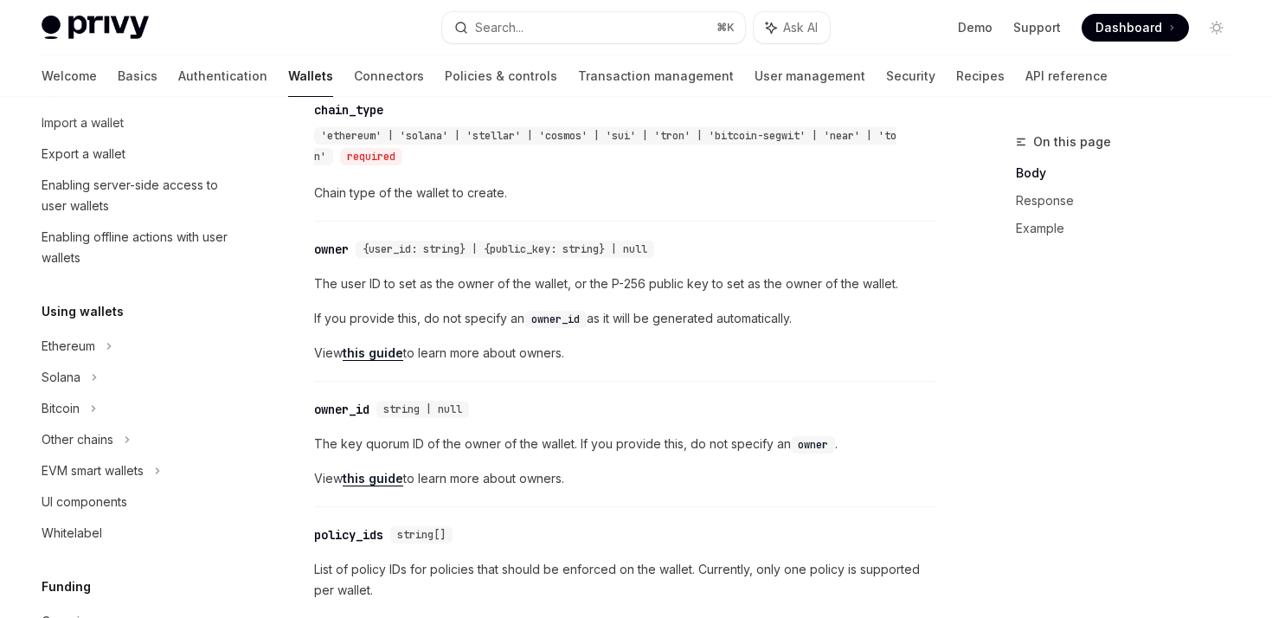
click at [395, 286] on span "The user ID to set as the owner of the wallet, or the P-256 public key to set a…" at bounding box center [625, 283] width 622 height 21
drag, startPoint x: 611, startPoint y: 281, endPoint x: 730, endPoint y: 292, distance: 119.9
click at [730, 292] on span "The user ID to set as the owner of the wallet, or the P-256 public key to set a…" at bounding box center [625, 283] width 622 height 21
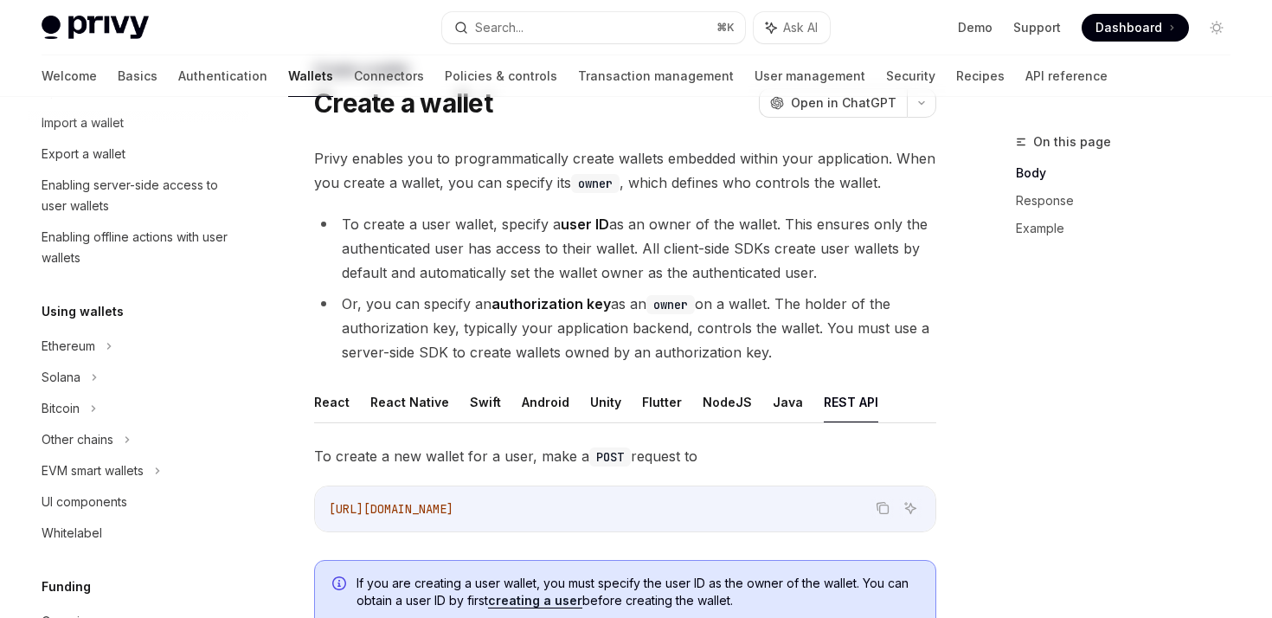
scroll to position [0, 0]
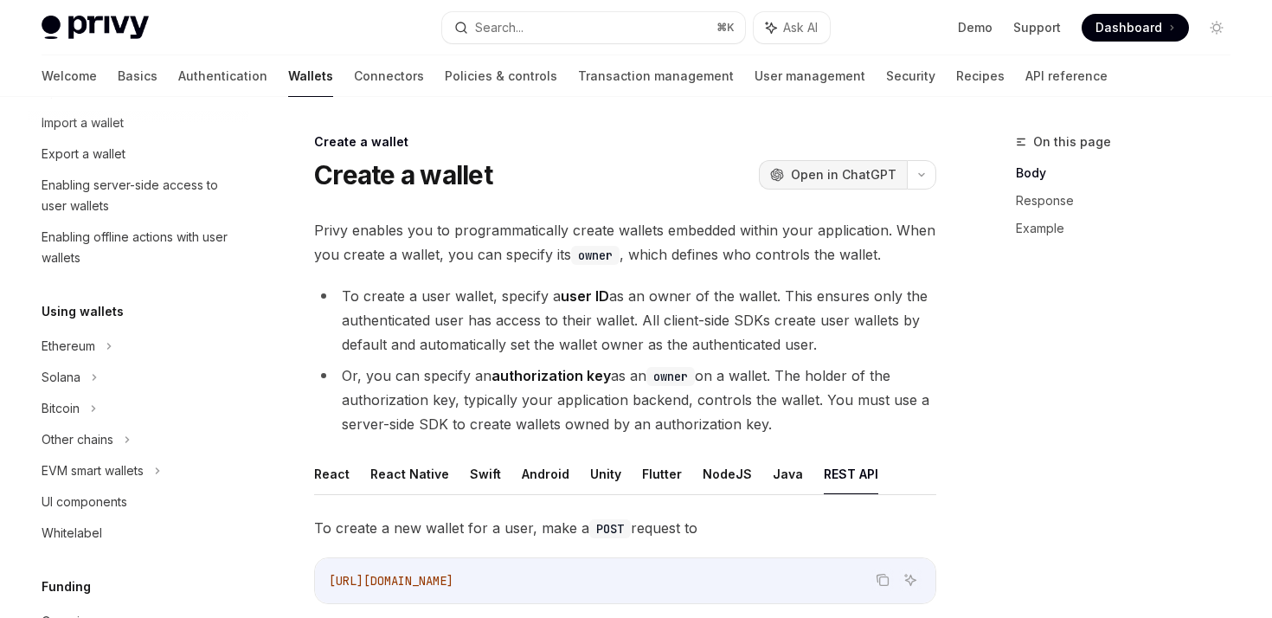
click at [793, 179] on div "OpenAI Open in ChatGPT" at bounding box center [833, 174] width 126 height 17
click at [1025, 81] on link "API reference" at bounding box center [1066, 76] width 82 height 42
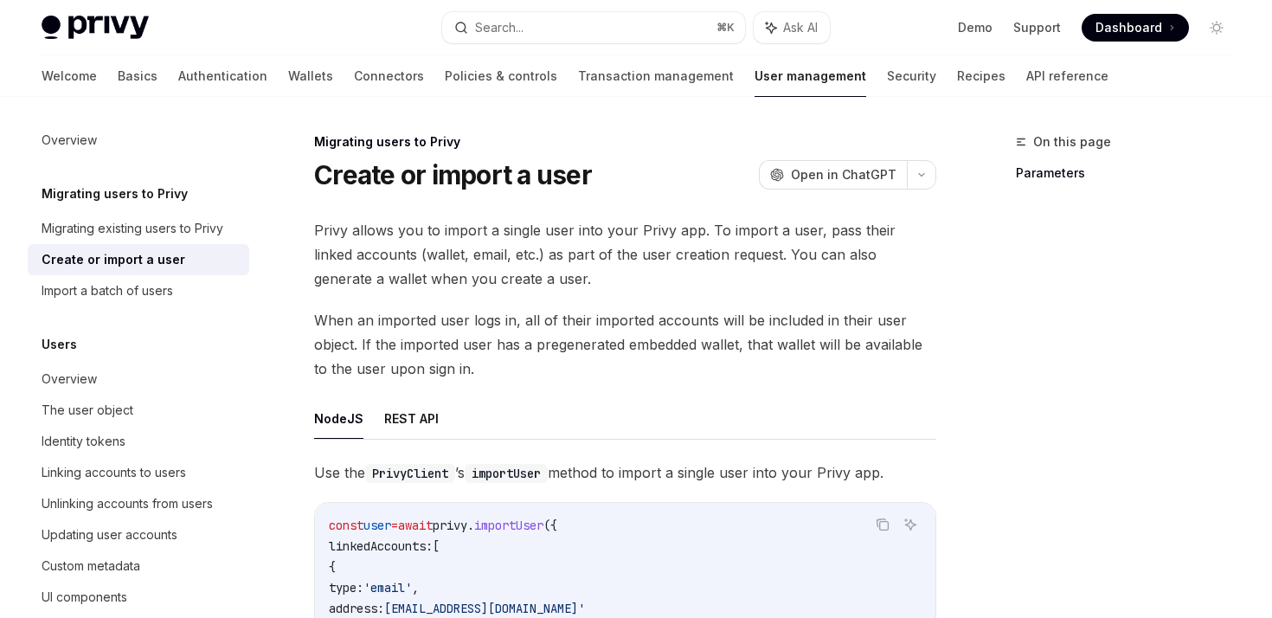
click at [344, 254] on span "Privy allows you to import a single user into your Privy app. To import a user,…" at bounding box center [625, 254] width 622 height 73
click at [399, 262] on span "Privy allows you to import a single user into your Privy app. To import a user,…" at bounding box center [625, 254] width 622 height 73
click at [652, 255] on span "Privy allows you to import a single user into your Privy app. To import a user,…" at bounding box center [625, 254] width 622 height 73
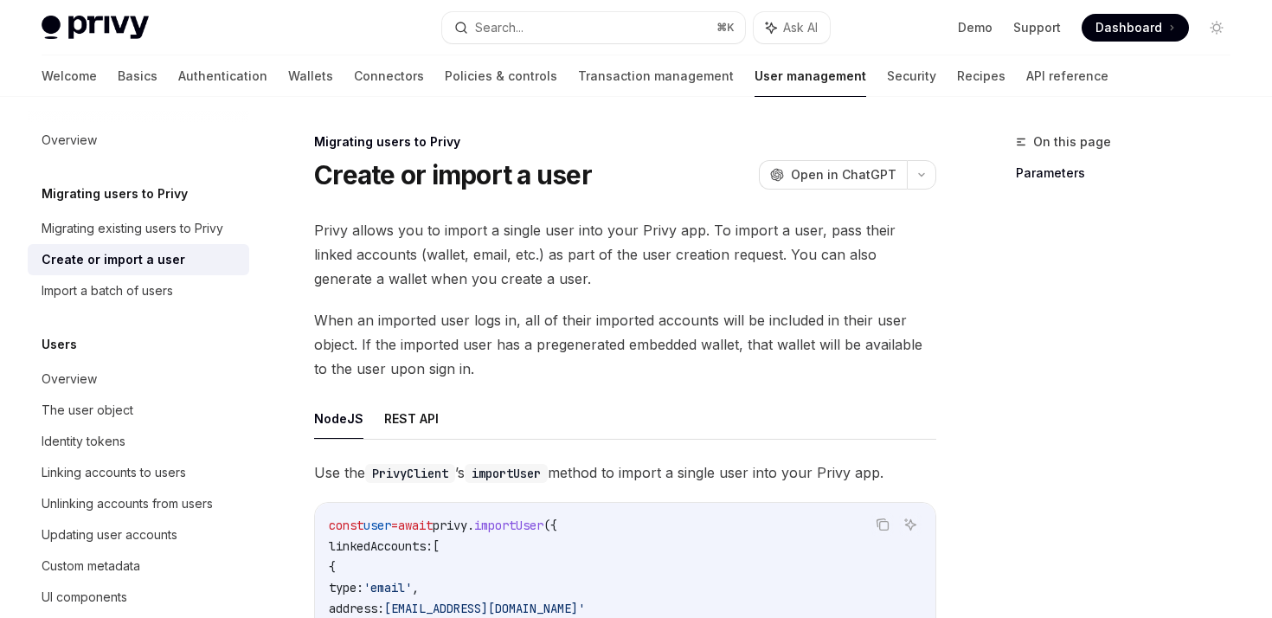
click at [712, 259] on span "Privy allows you to import a single user into your Privy app. To import a user,…" at bounding box center [625, 254] width 622 height 73
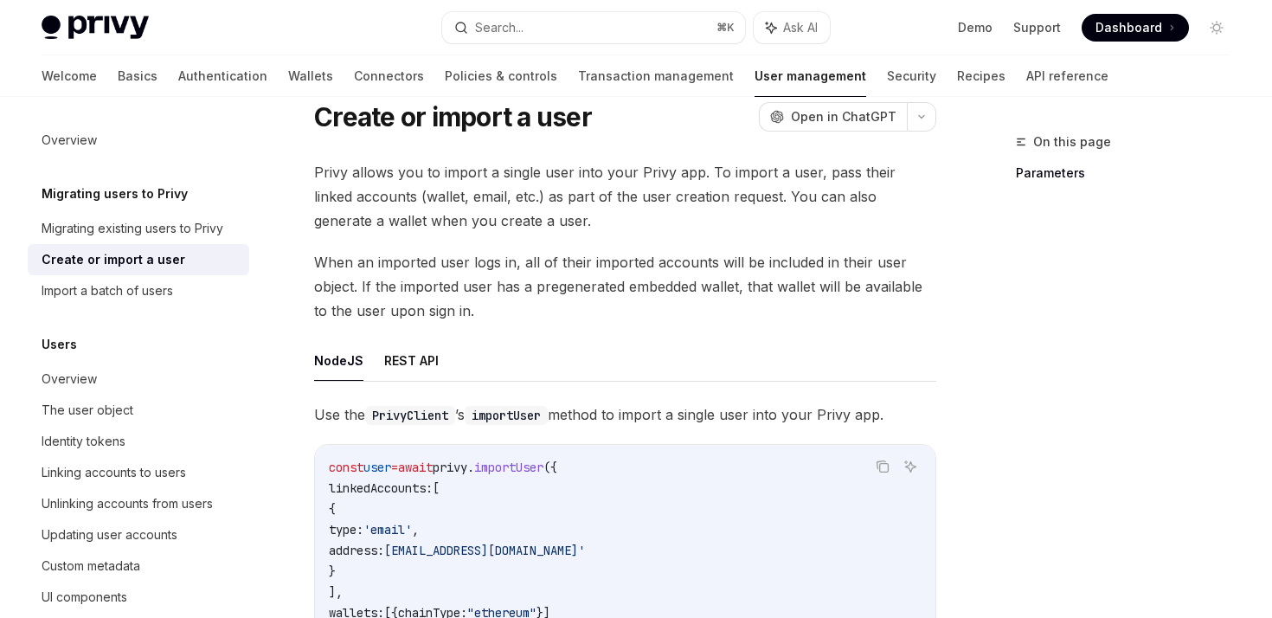
scroll to position [84, 0]
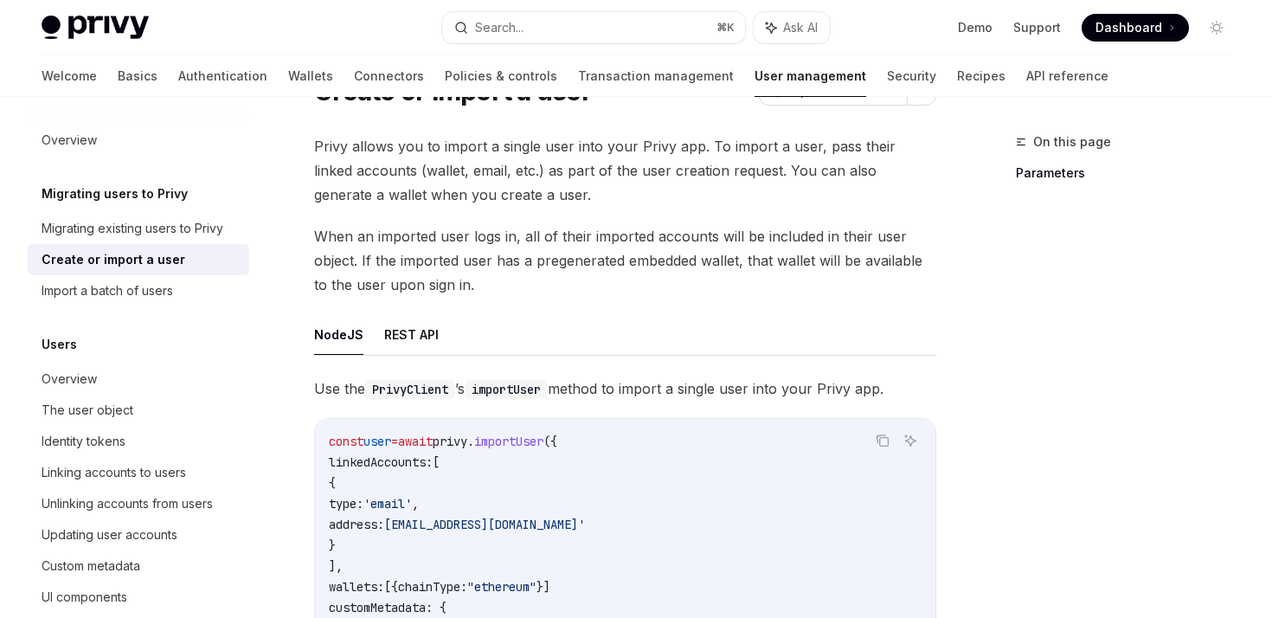
click at [417, 237] on span "When an imported user logs in, all of their imported accounts will be included …" at bounding box center [625, 260] width 622 height 73
click at [512, 238] on span "When an imported user logs in, all of their imported accounts will be included …" at bounding box center [625, 260] width 622 height 73
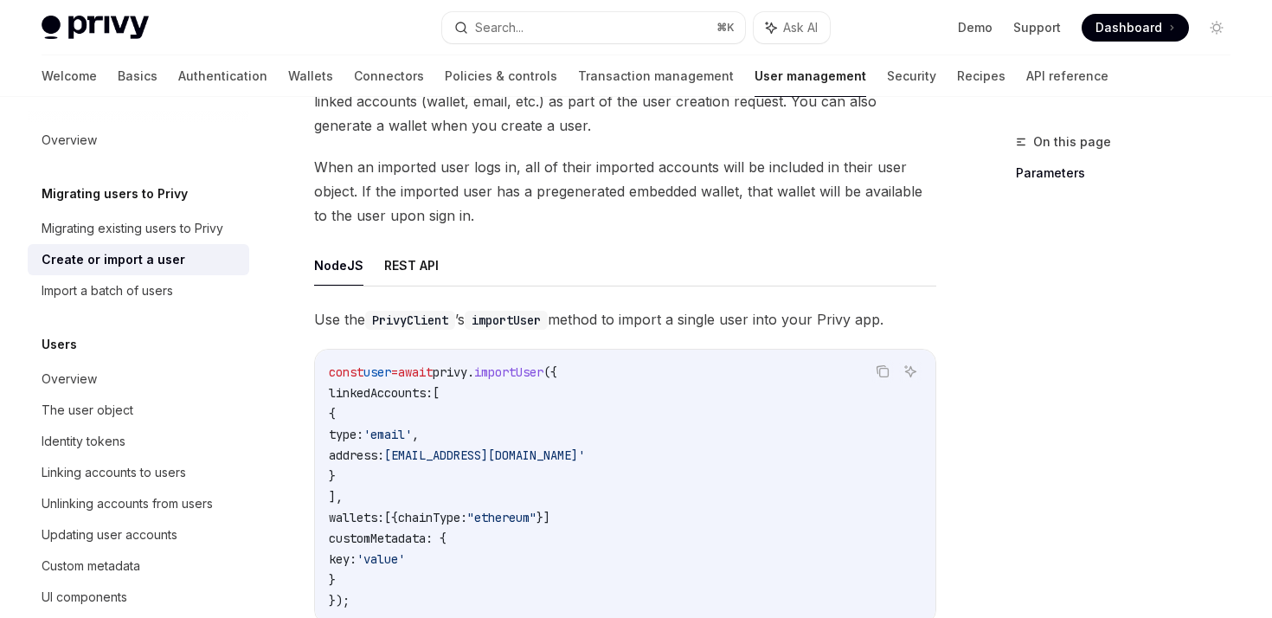
scroll to position [155, 0]
click at [401, 277] on button "REST API" at bounding box center [411, 263] width 55 height 41
type textarea "*"
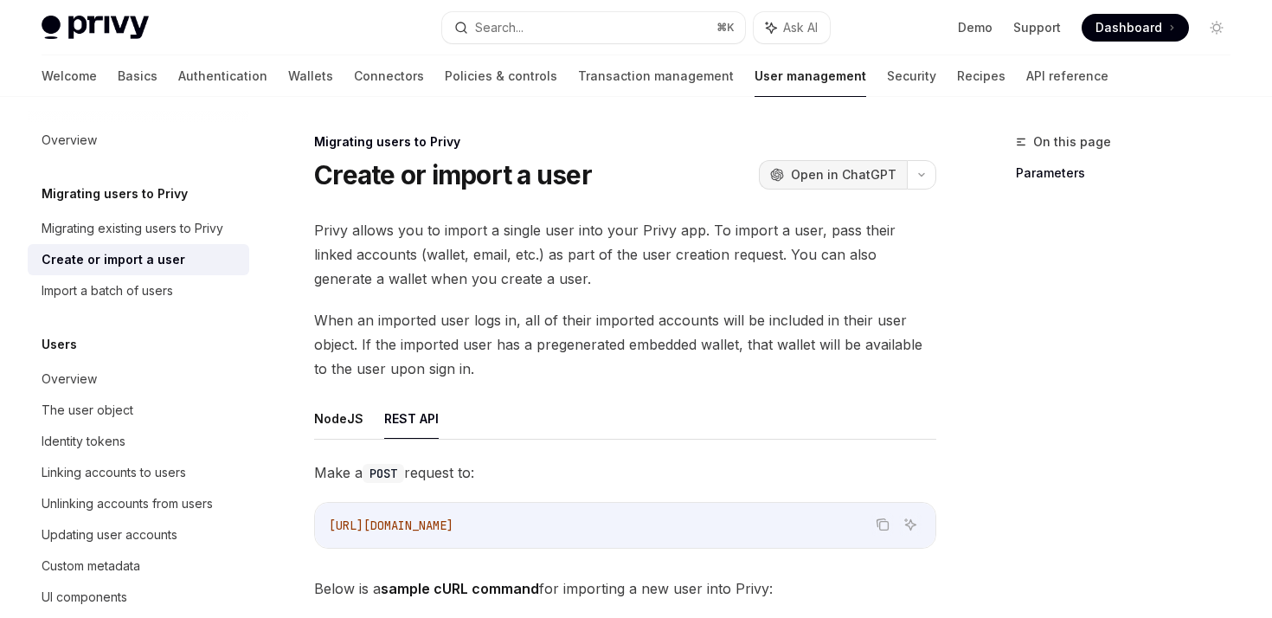
click at [808, 178] on span "Open in ChatGPT" at bounding box center [844, 174] width 106 height 17
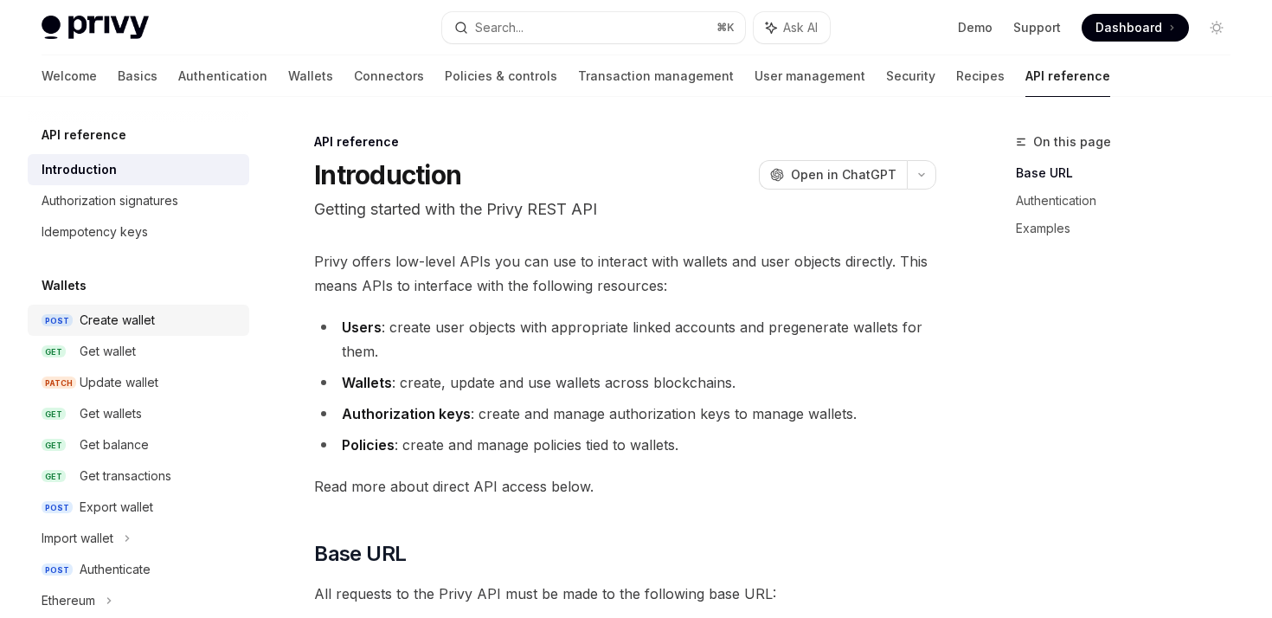
click at [145, 314] on div "Create wallet" at bounding box center [117, 320] width 75 height 21
type textarea "*"
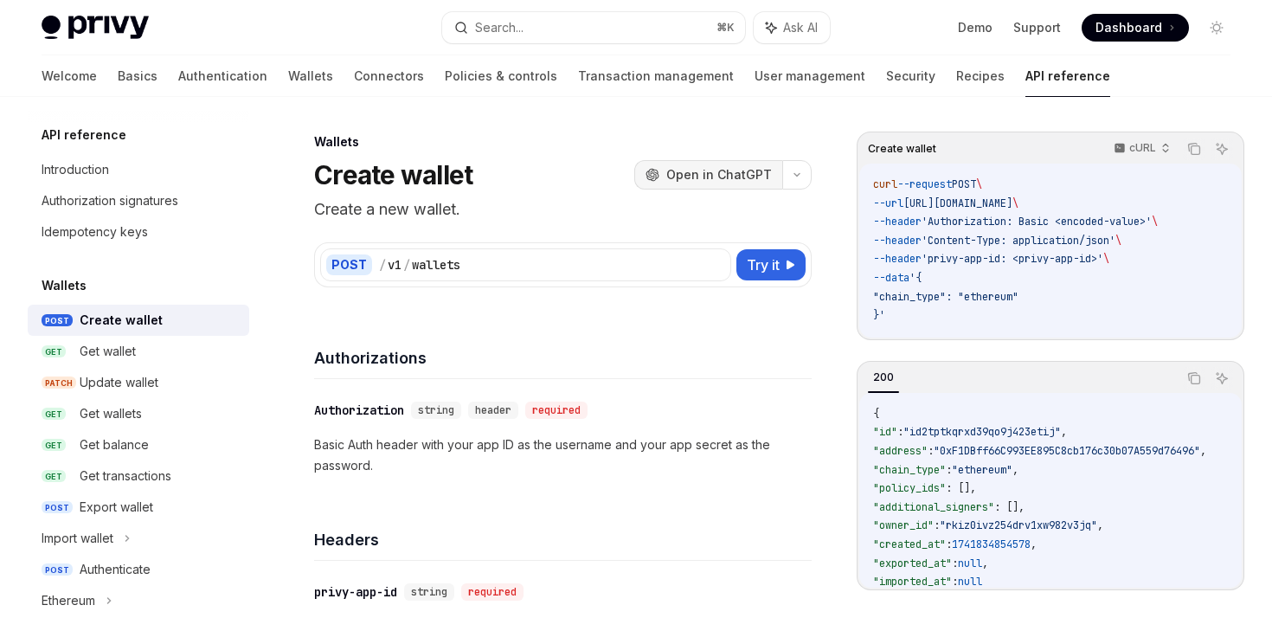
click at [735, 178] on span "Open in ChatGPT" at bounding box center [719, 174] width 106 height 17
